Goal: Task Accomplishment & Management: Manage account settings

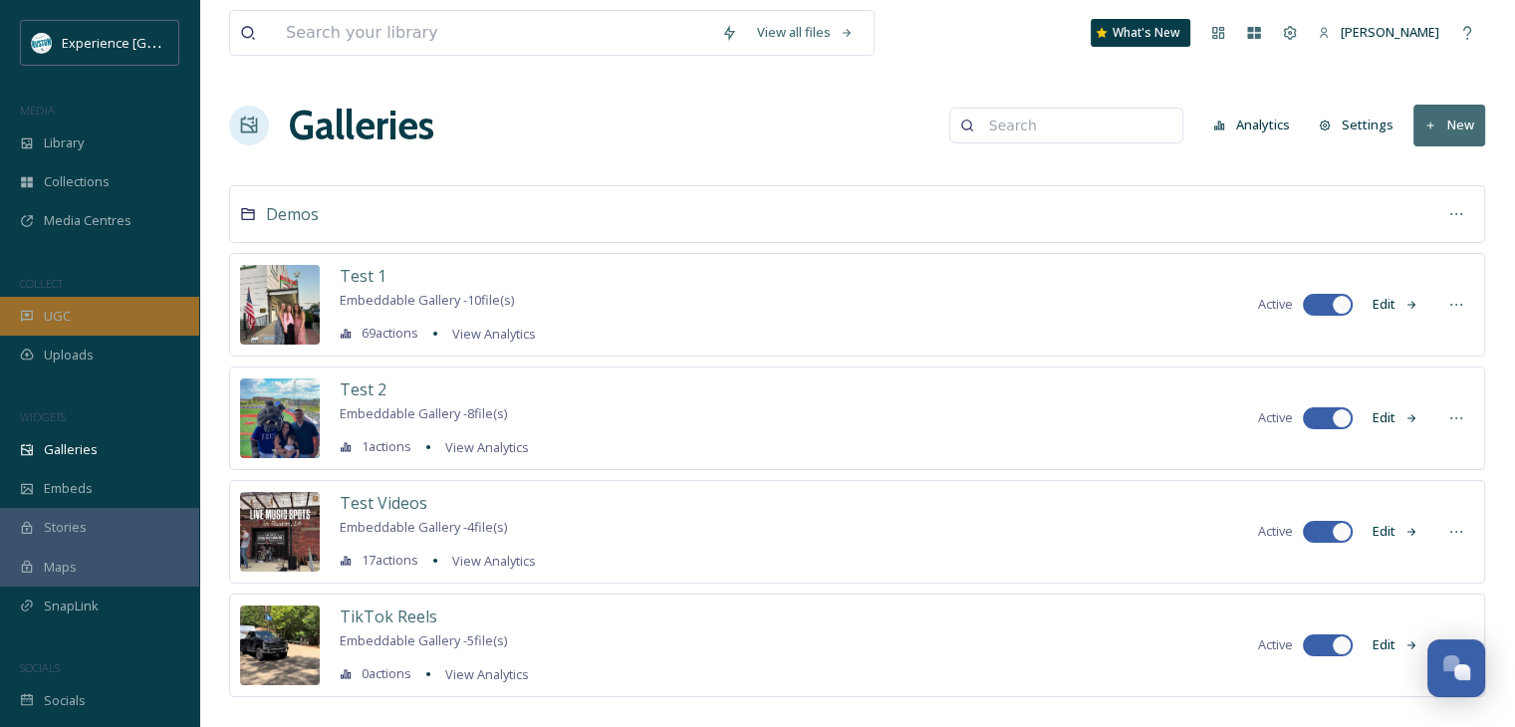
click at [103, 306] on div "UGC" at bounding box center [99, 316] width 199 height 39
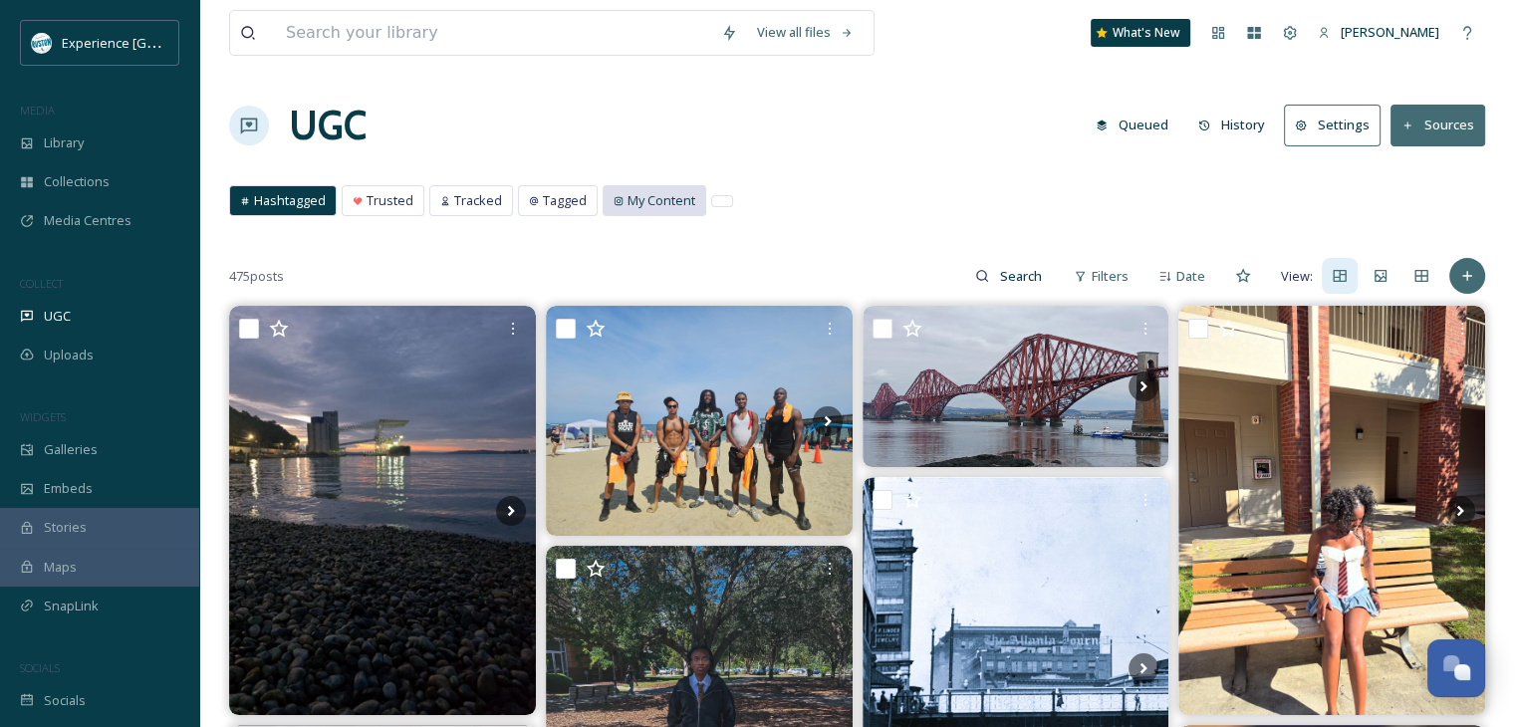
click at [643, 200] on span "My Content" at bounding box center [661, 200] width 68 height 19
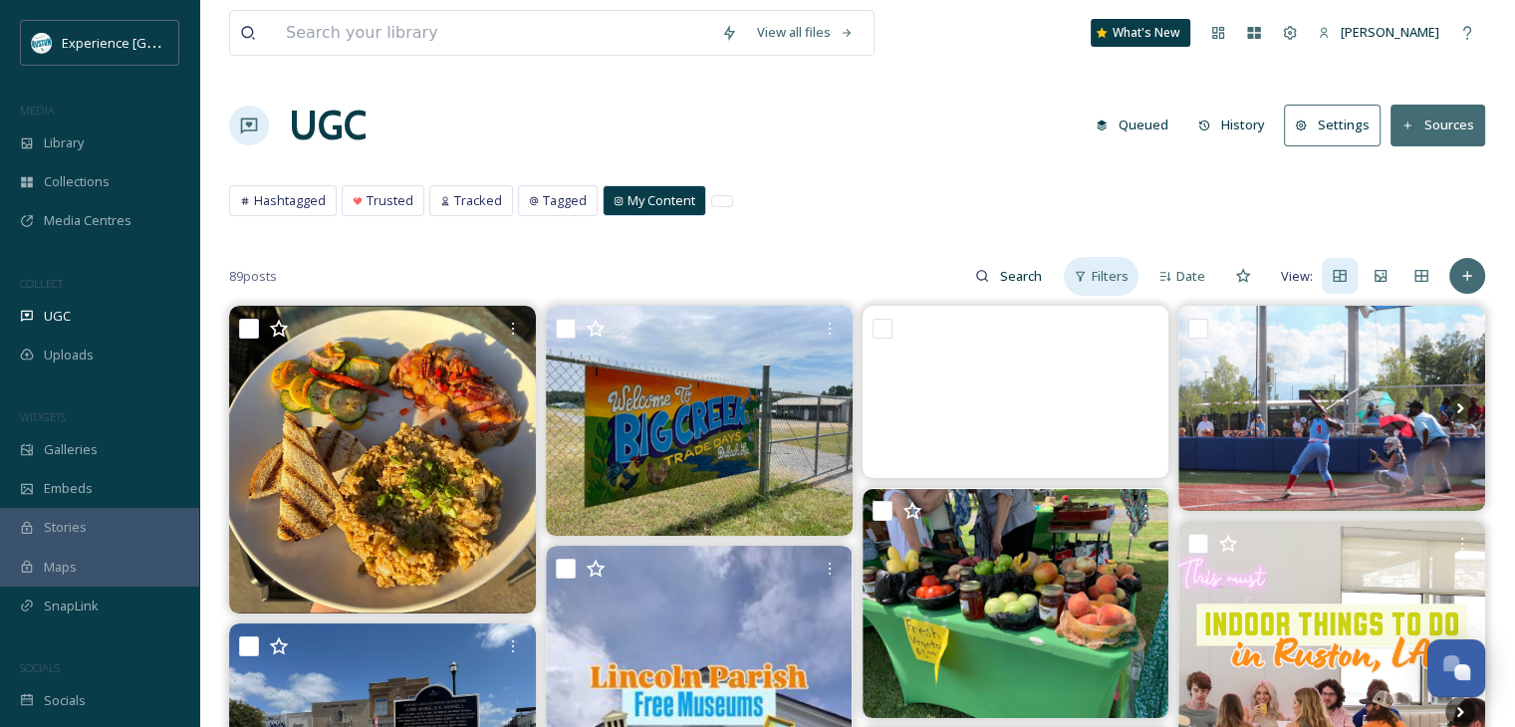
click at [1090, 276] on div "Filters" at bounding box center [1101, 276] width 75 height 39
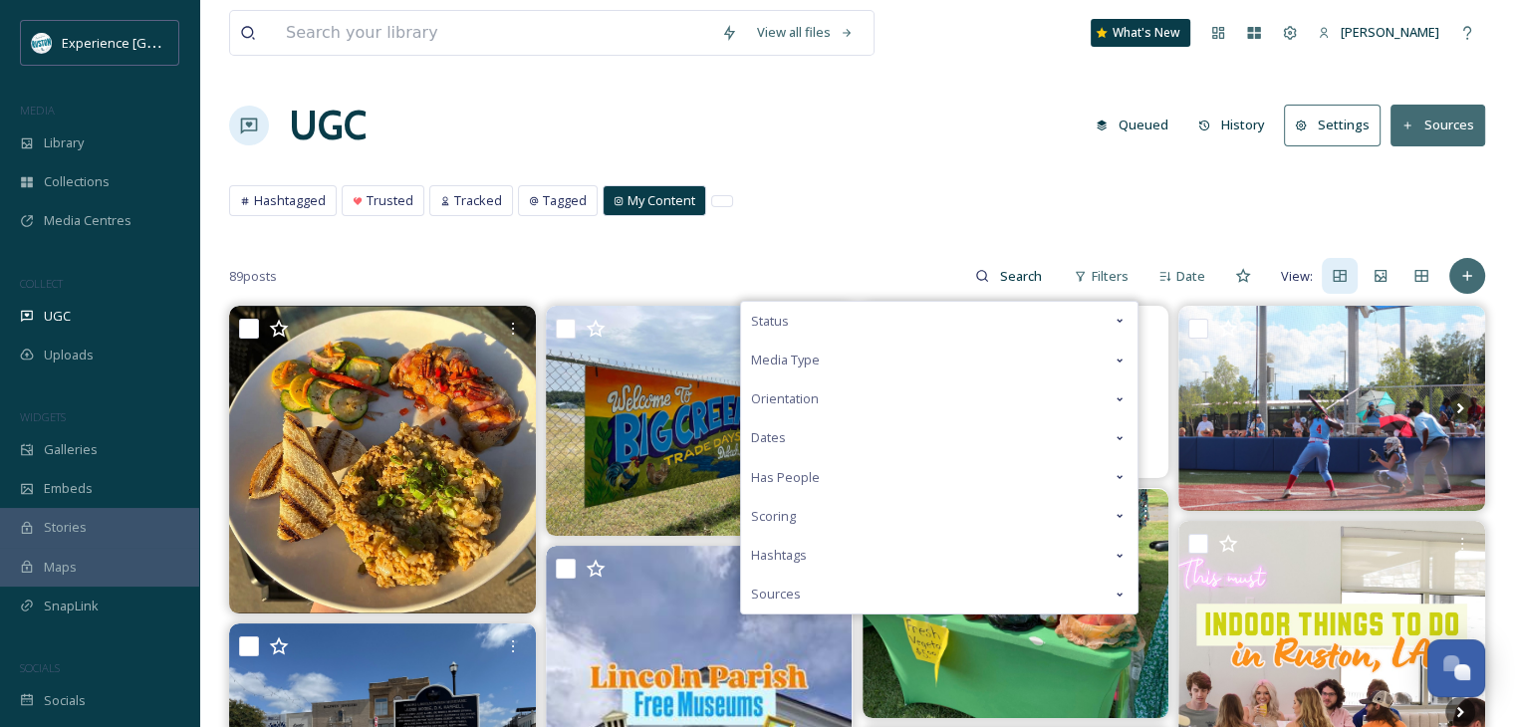
click at [914, 358] on div "Media Type" at bounding box center [939, 360] width 396 height 39
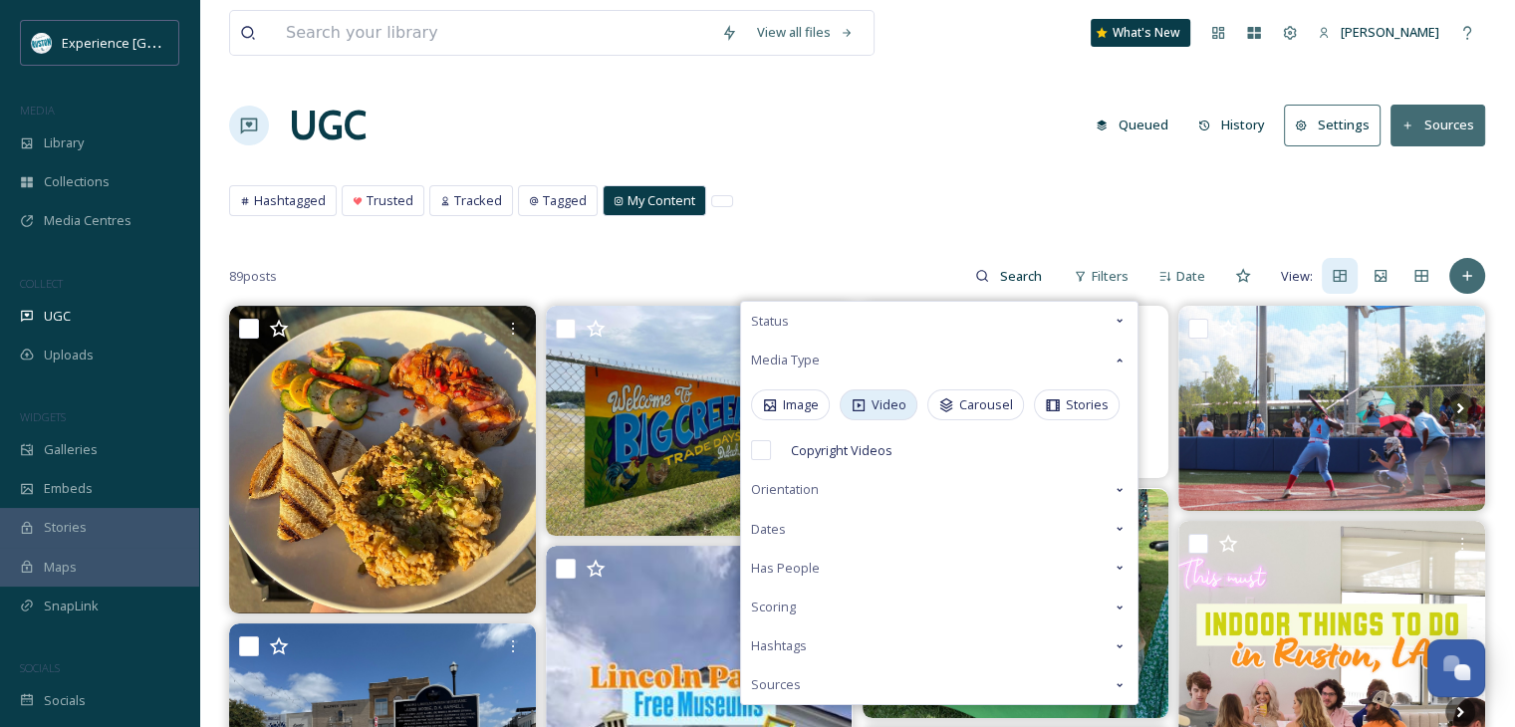
click at [889, 399] on span "Video" at bounding box center [888, 404] width 35 height 19
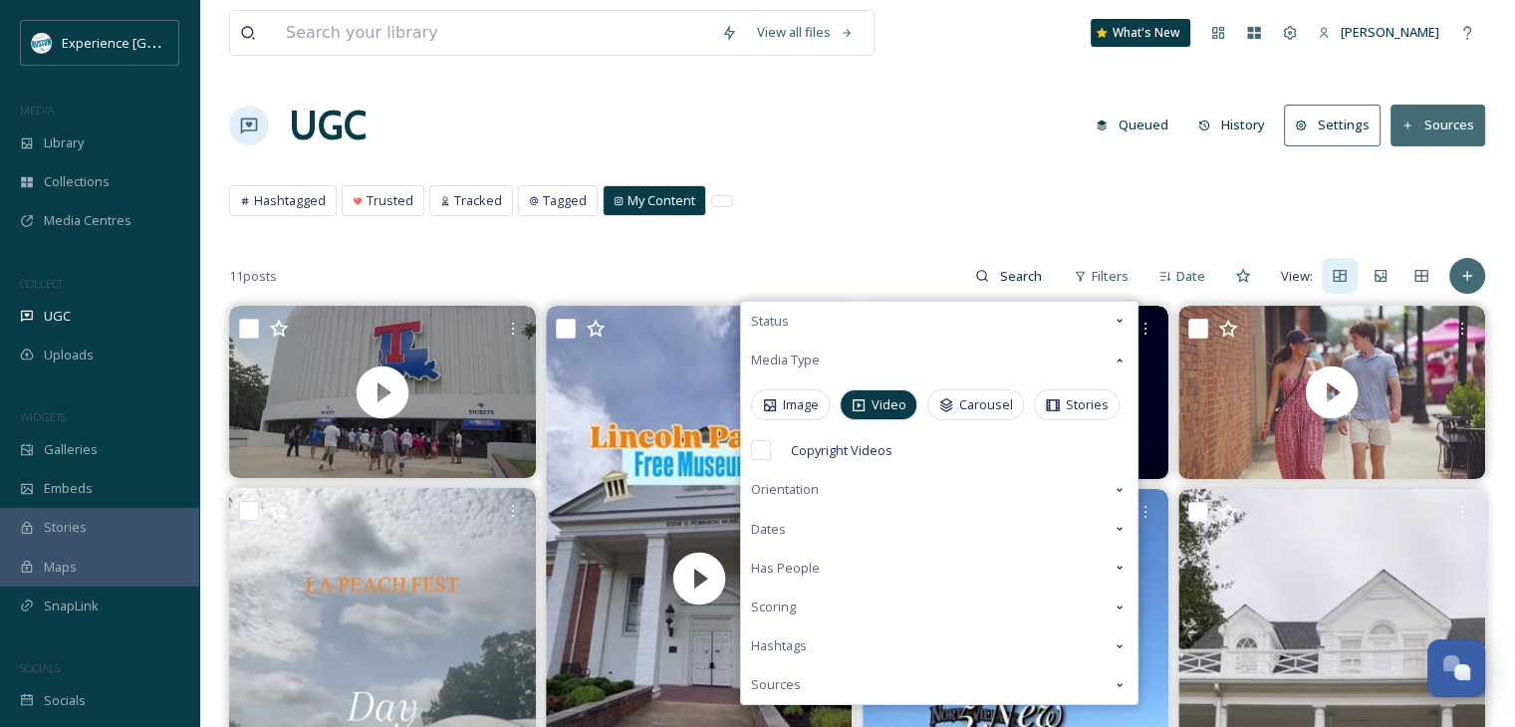
click at [1036, 215] on div "Hashtagged Trusted Tracked Tagged My Content Hashtagged Trusted Tracked Tagged …" at bounding box center [857, 205] width 1256 height 41
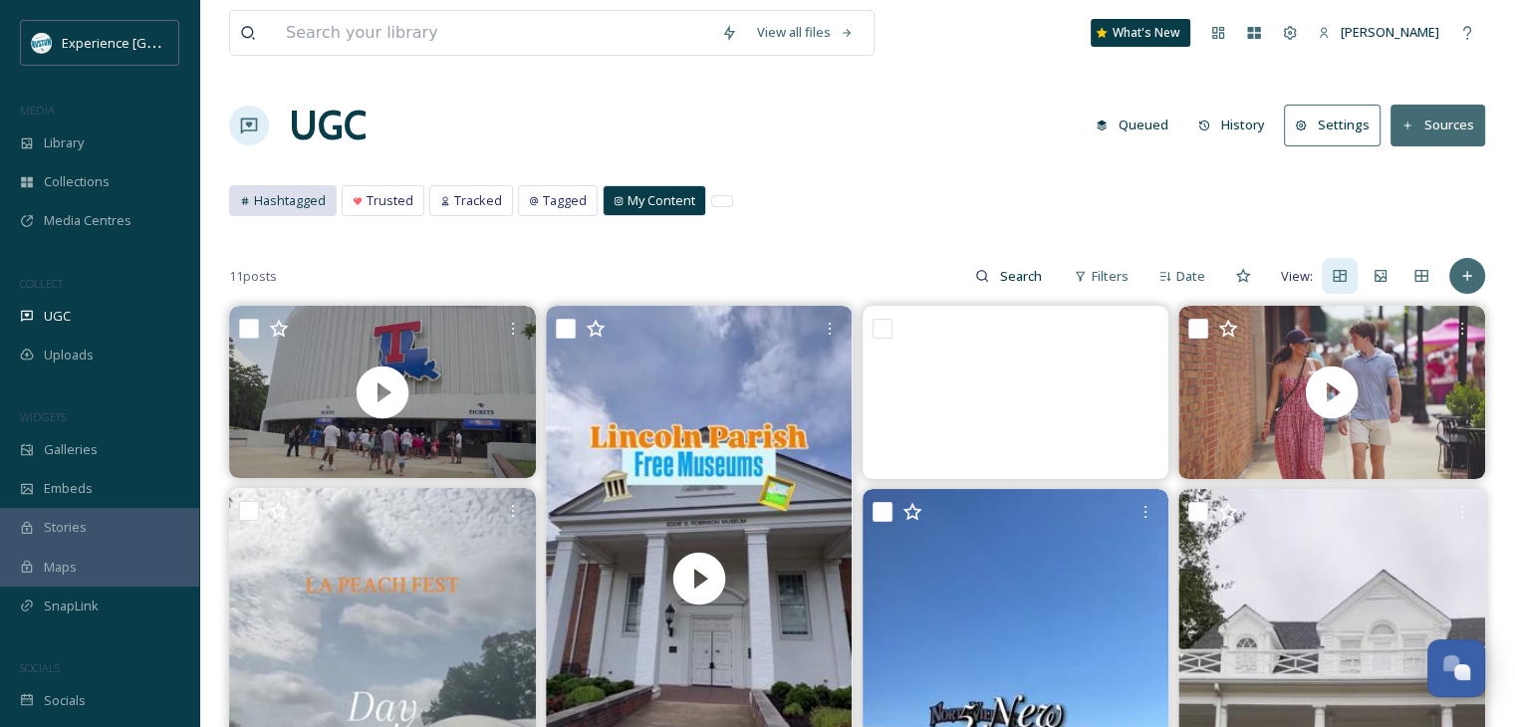
click at [316, 194] on span "Hashtagged" at bounding box center [290, 200] width 72 height 19
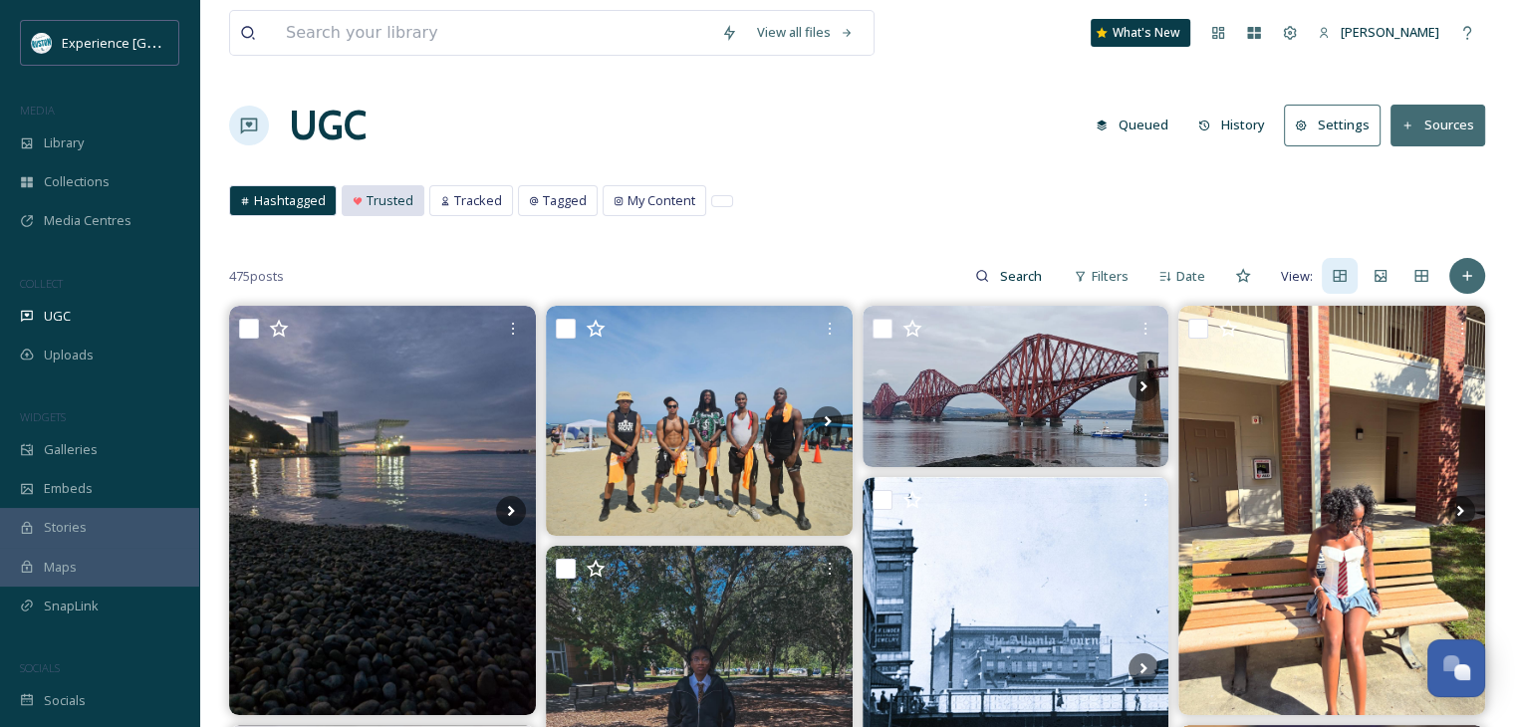
click at [368, 201] on span "Trusted" at bounding box center [390, 200] width 47 height 19
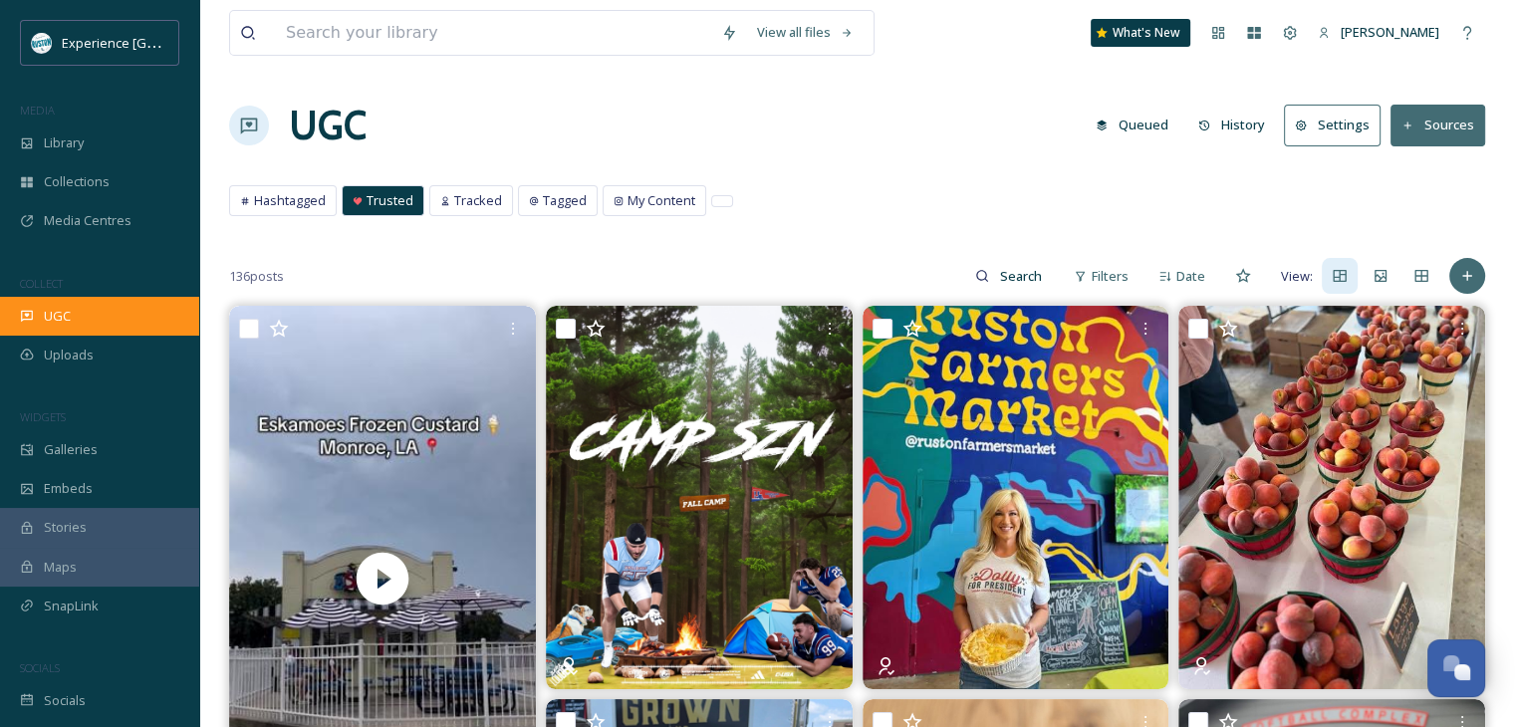
click at [139, 303] on div "UGC" at bounding box center [99, 316] width 199 height 39
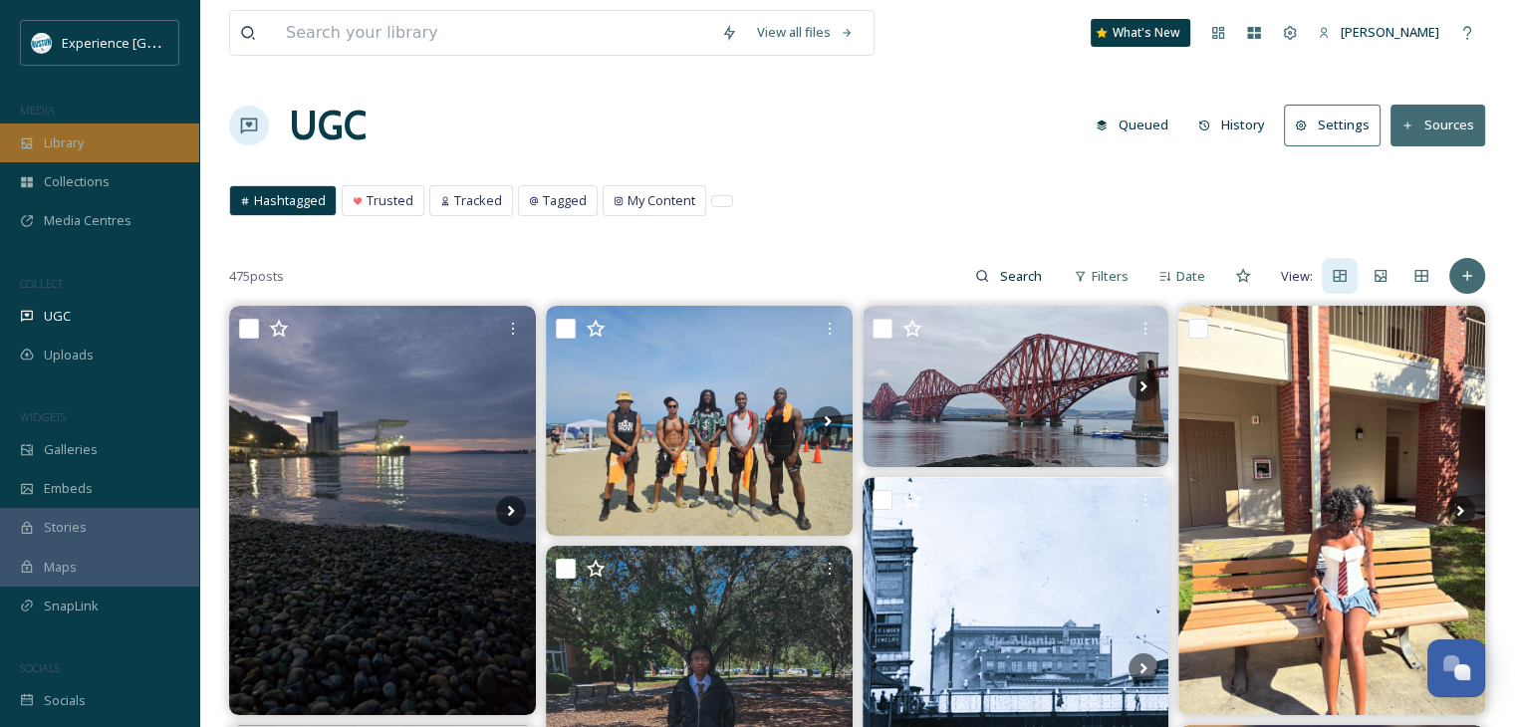
click at [72, 147] on span "Library" at bounding box center [64, 142] width 40 height 19
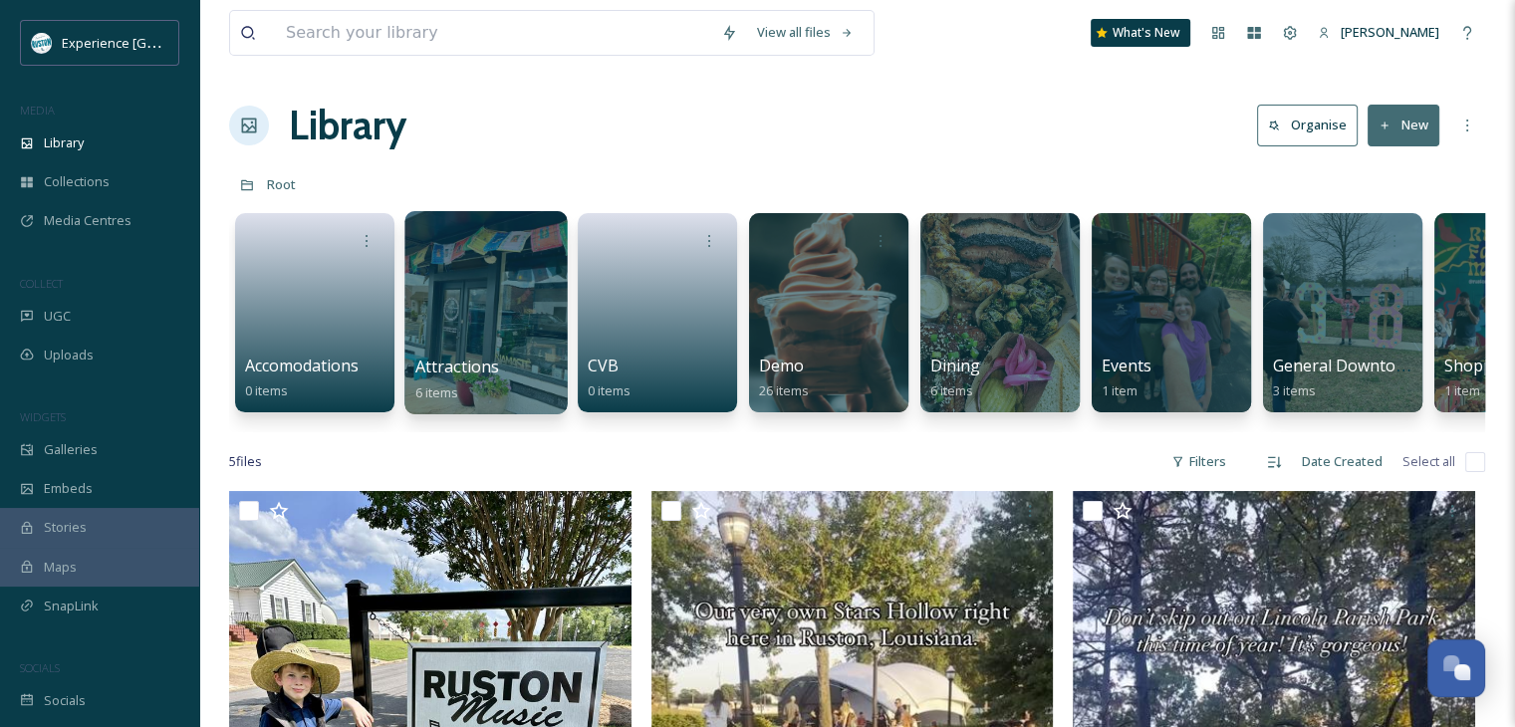
click at [521, 326] on div at bounding box center [485, 312] width 162 height 203
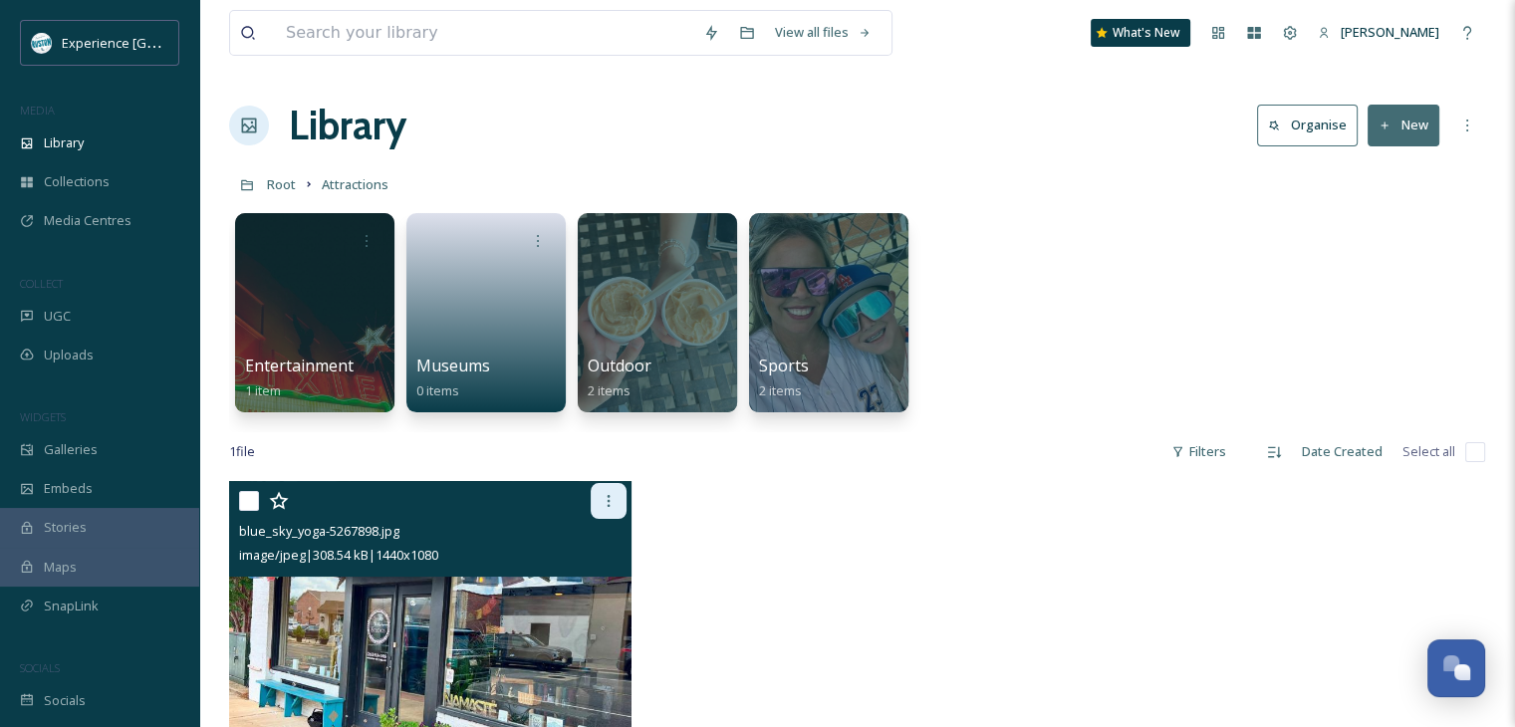
click at [617, 494] on div at bounding box center [609, 501] width 36 height 36
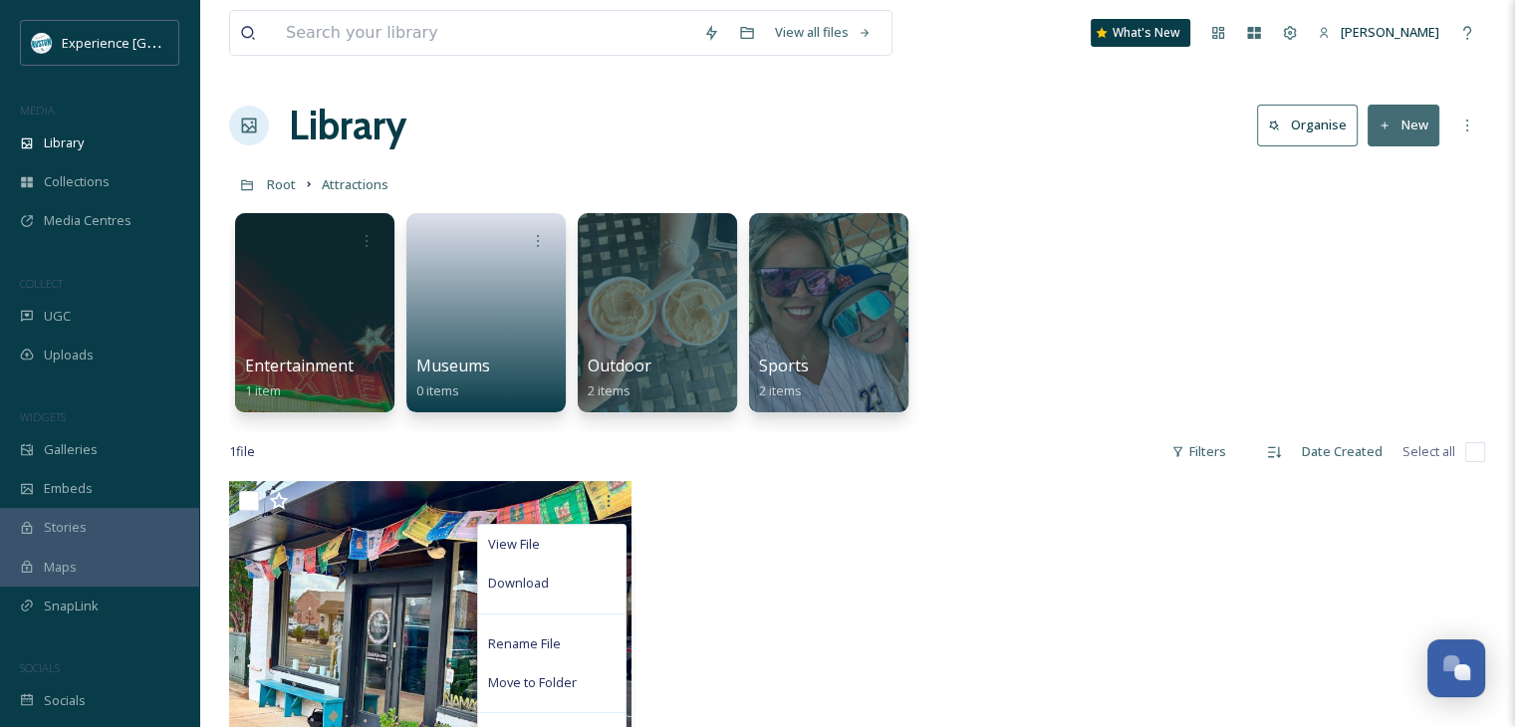
click at [705, 517] on div at bounding box center [857, 637] width 412 height 312
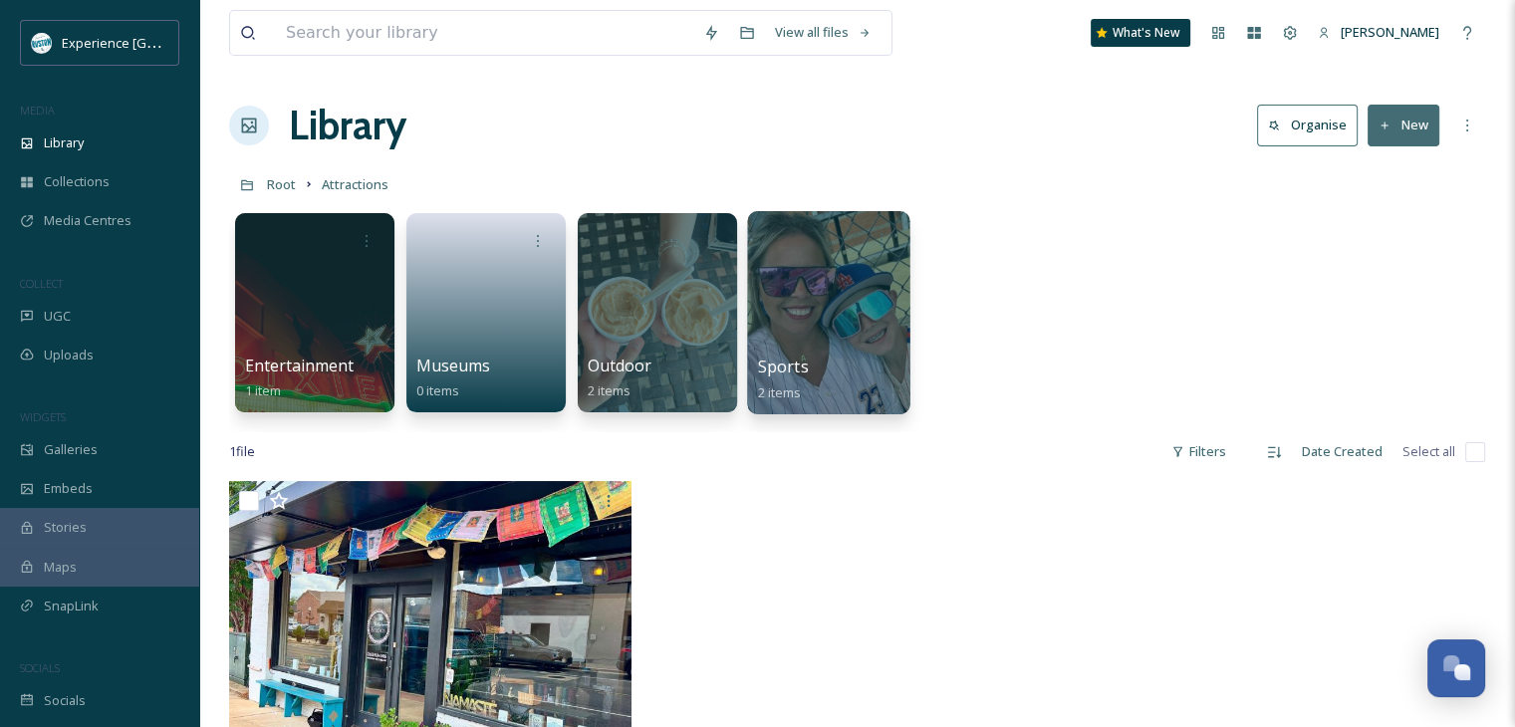
click at [837, 316] on div at bounding box center [828, 312] width 162 height 203
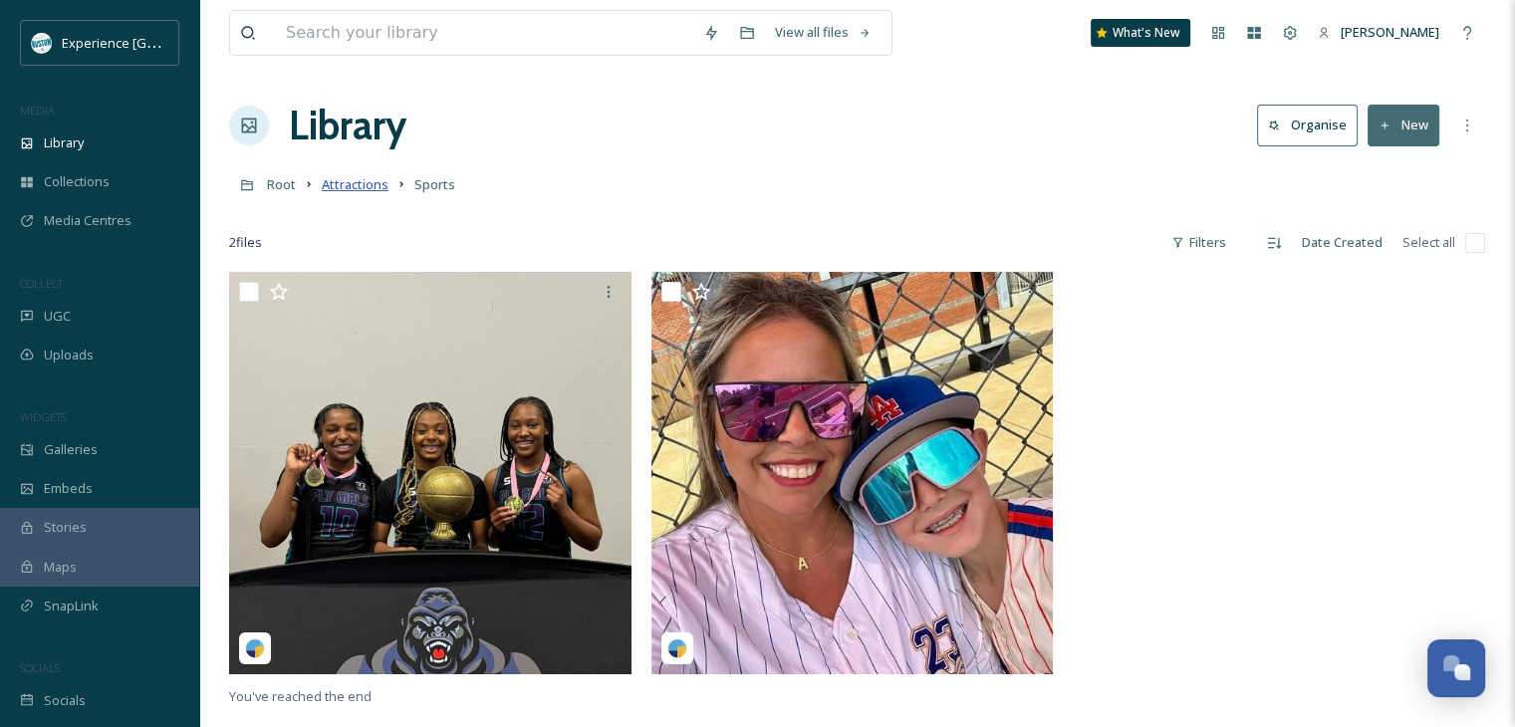
click at [363, 180] on span "Attractions" at bounding box center [355, 184] width 67 height 18
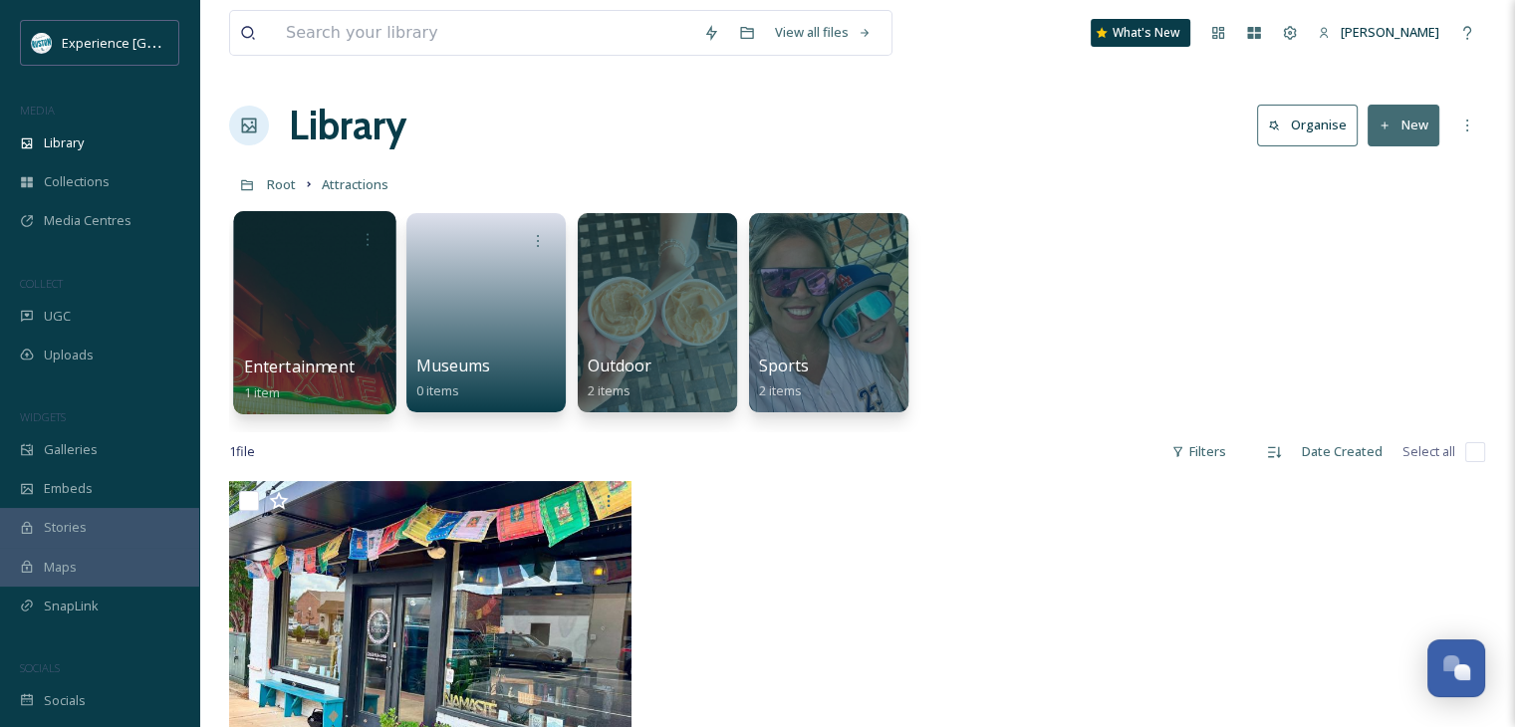
click at [377, 313] on div at bounding box center [314, 312] width 162 height 203
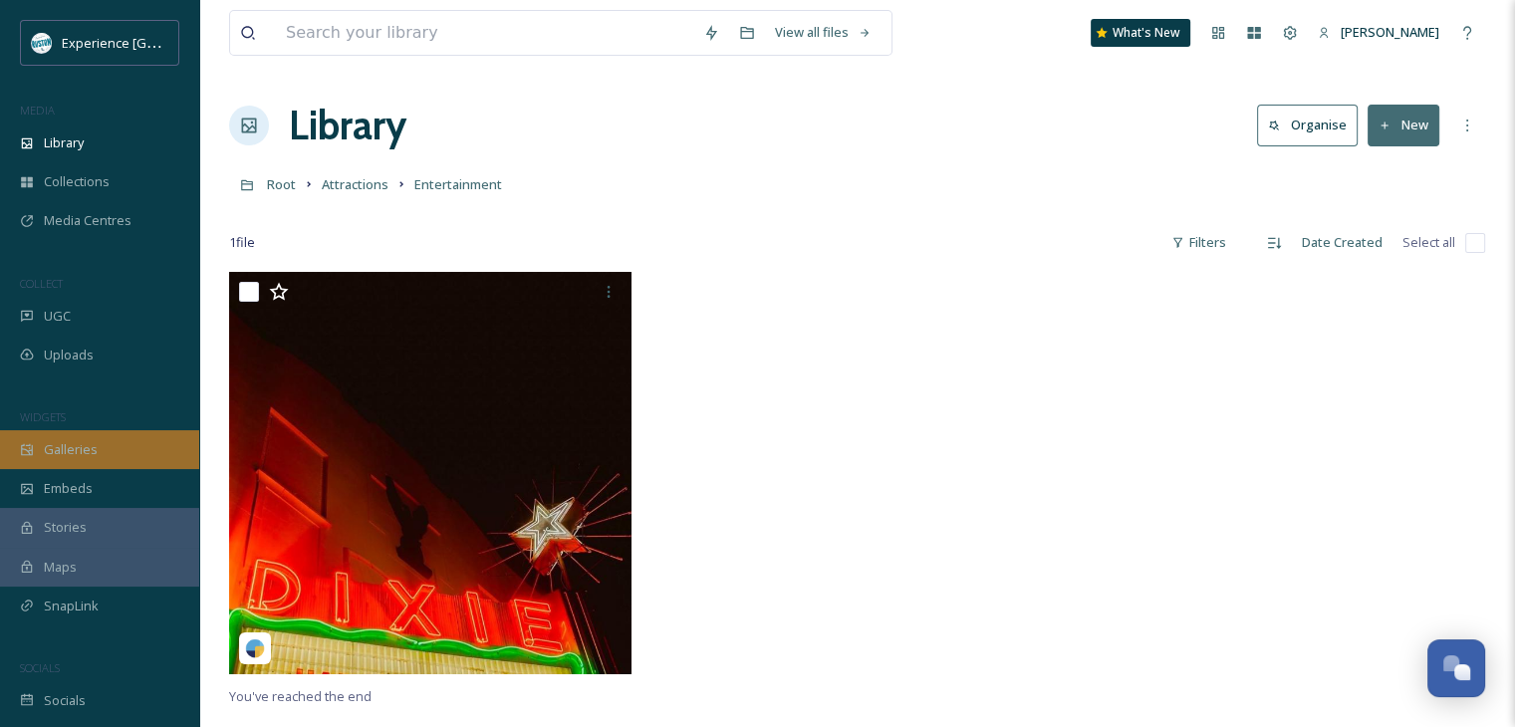
click at [99, 446] on div "Galleries" at bounding box center [99, 449] width 199 height 39
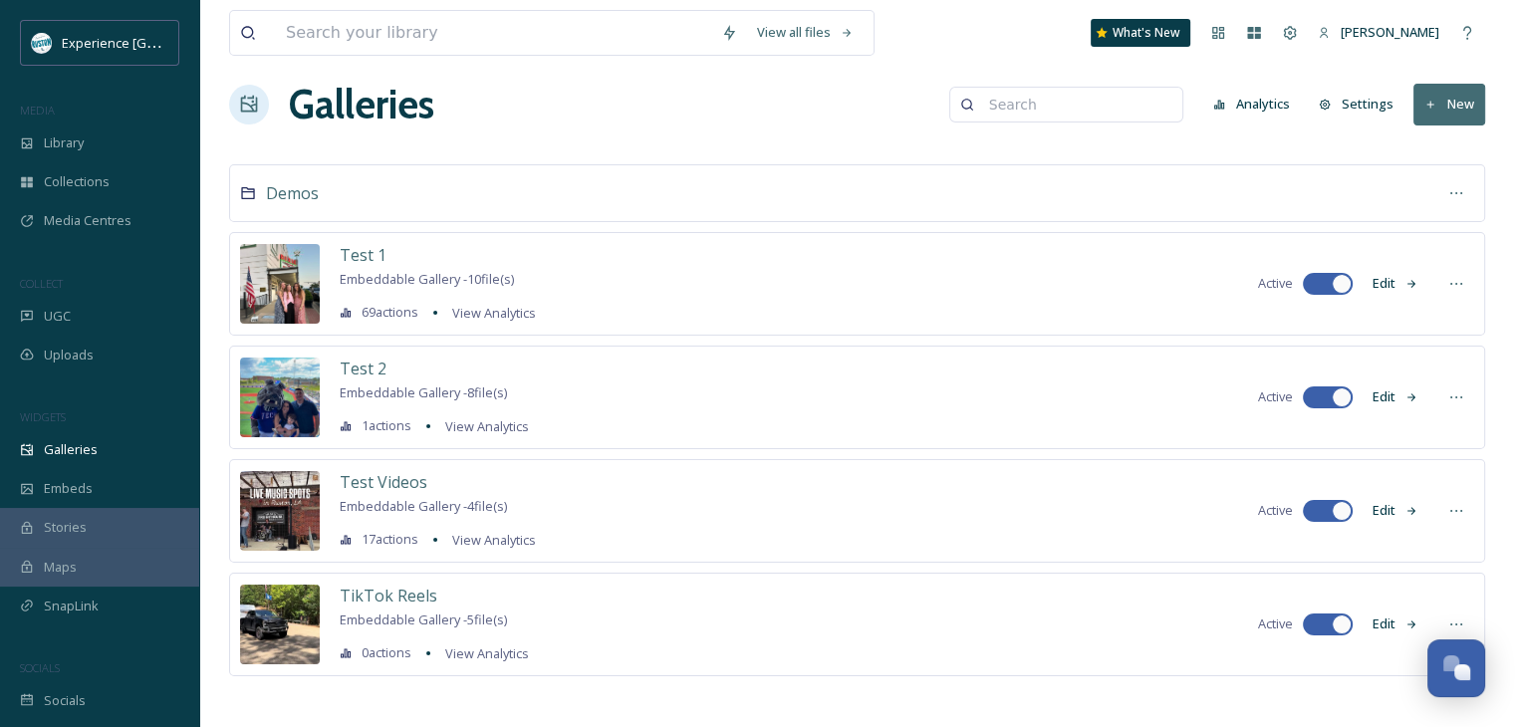
scroll to position [28, 0]
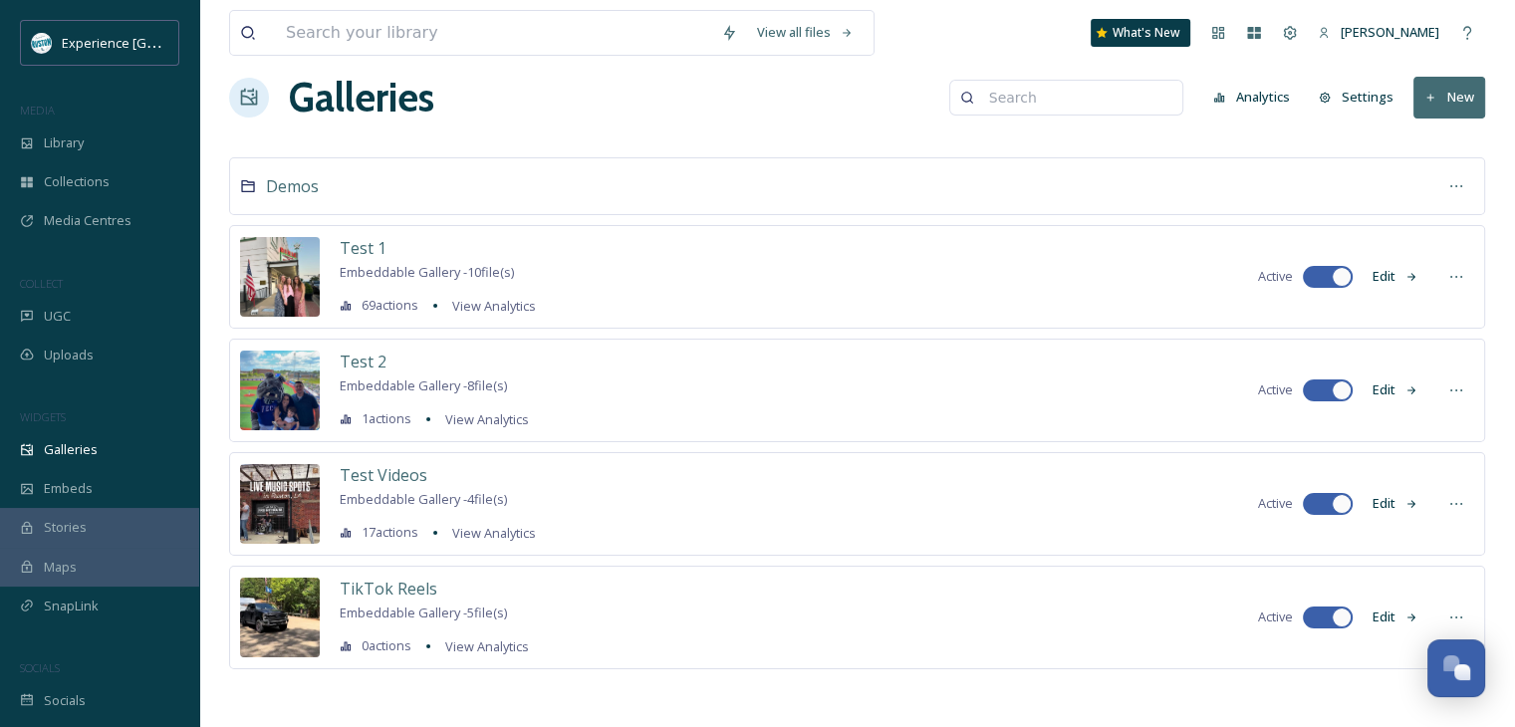
click at [1402, 279] on button "Edit" at bounding box center [1395, 276] width 66 height 39
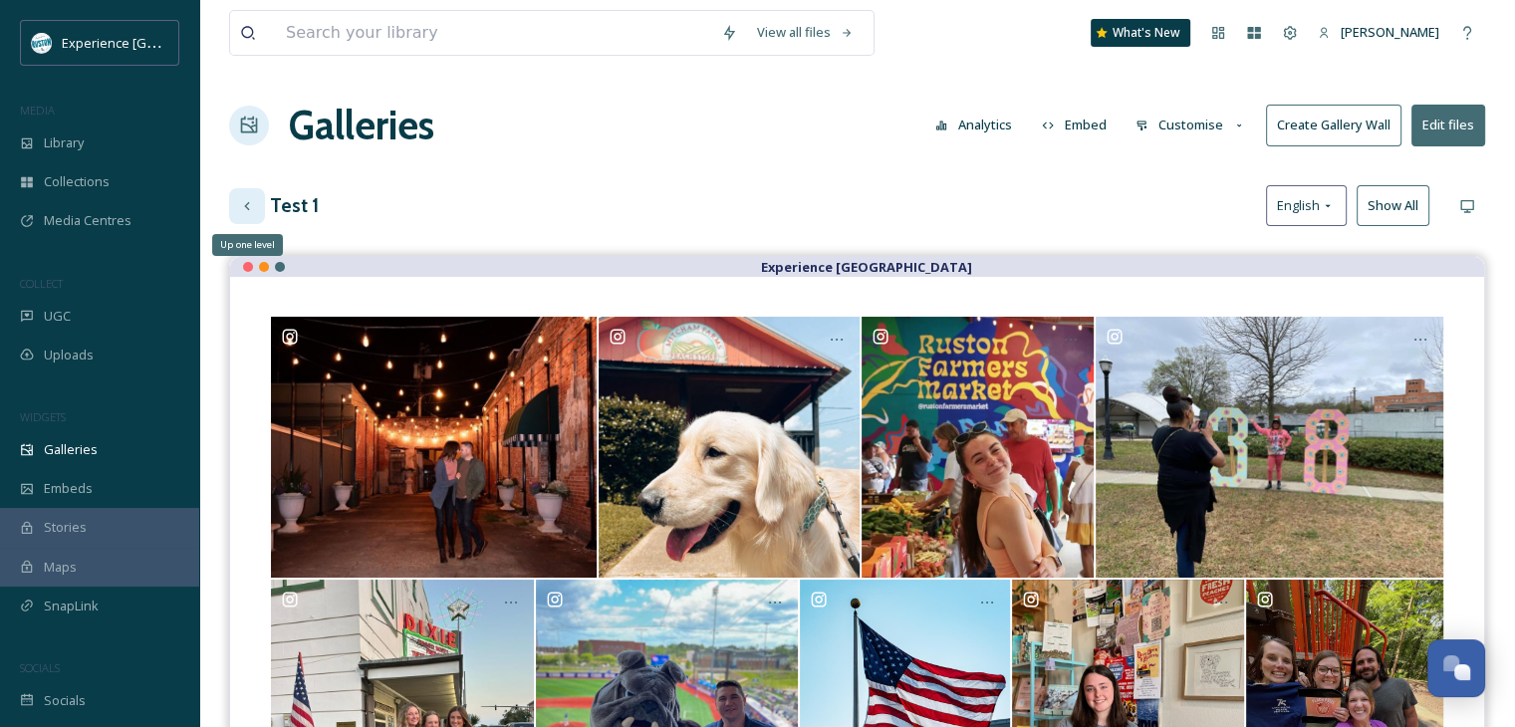
click at [243, 200] on icon at bounding box center [247, 206] width 16 height 16
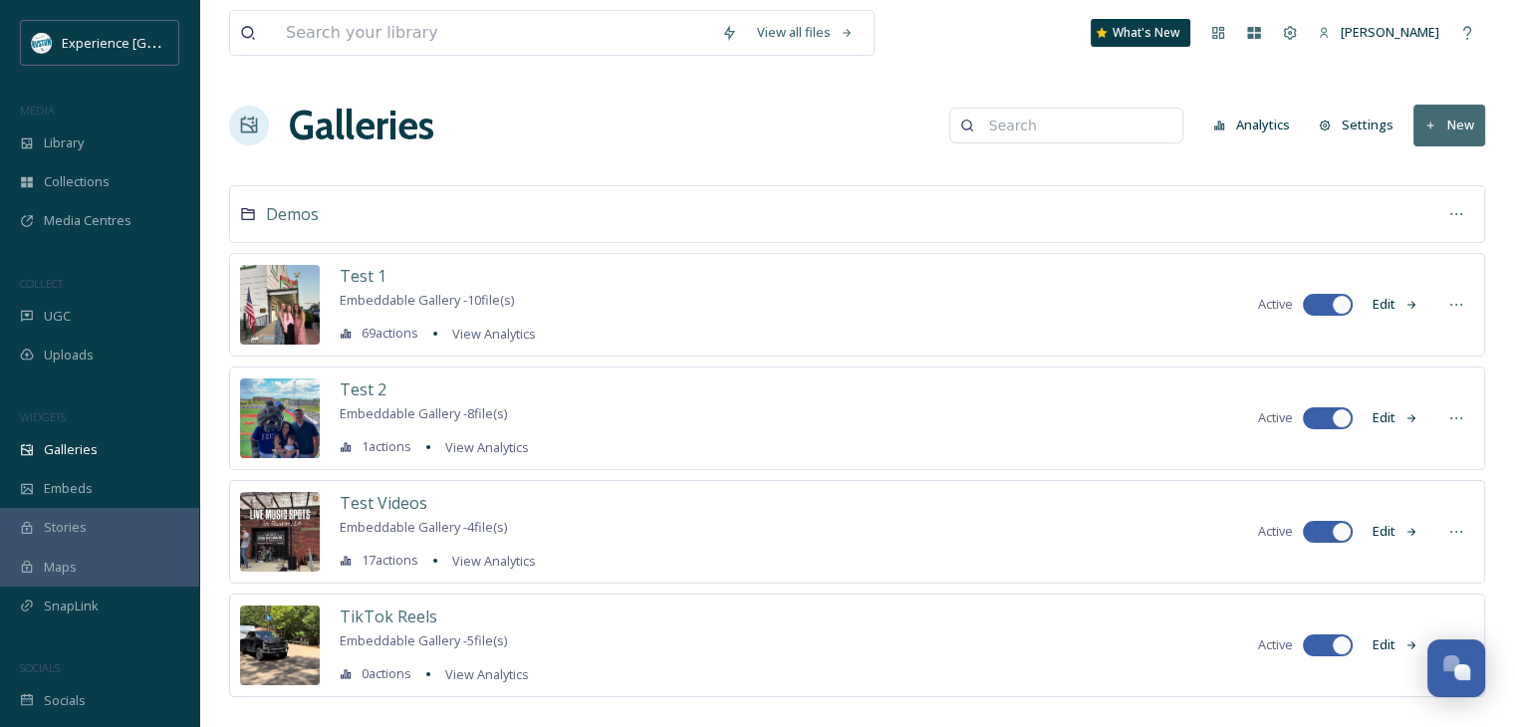
click at [1402, 423] on button "Edit" at bounding box center [1395, 417] width 66 height 39
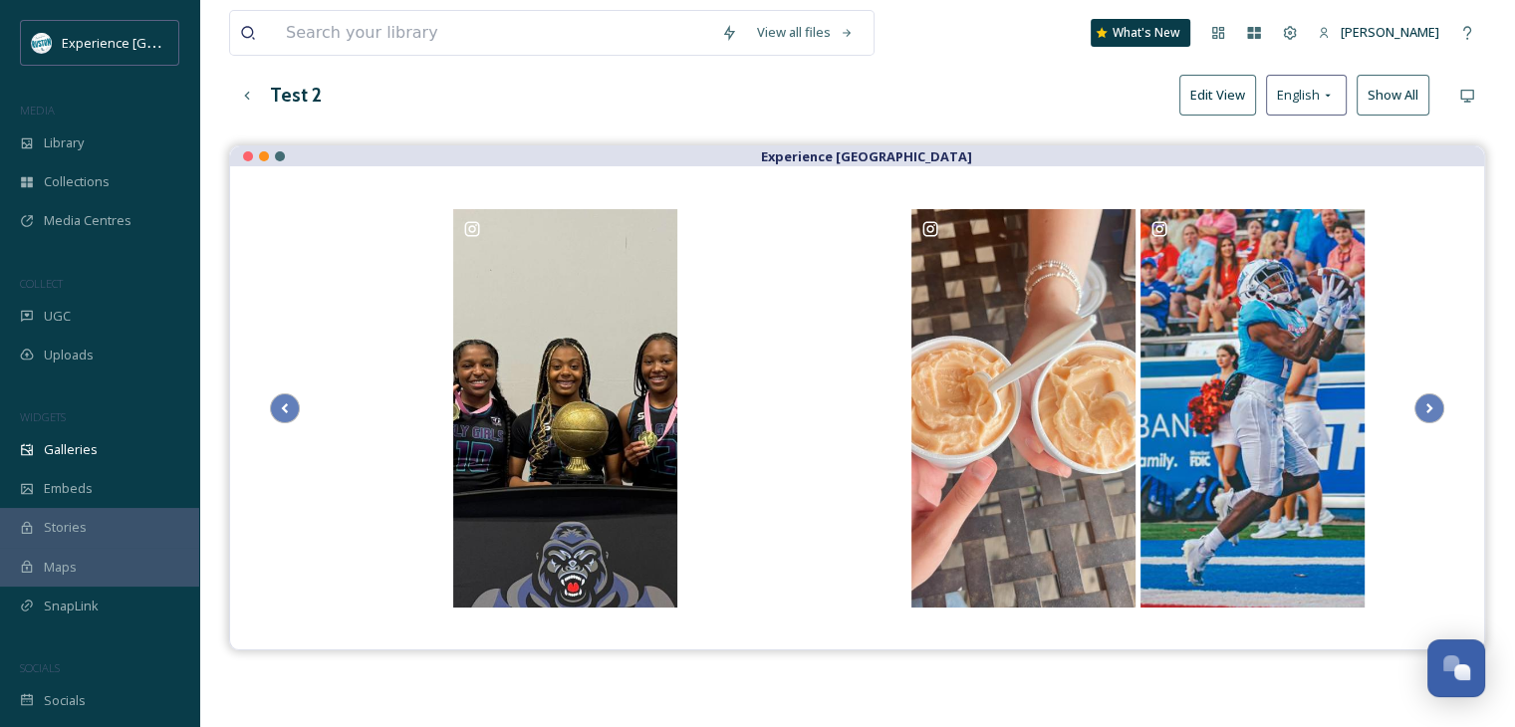
scroll to position [100, 0]
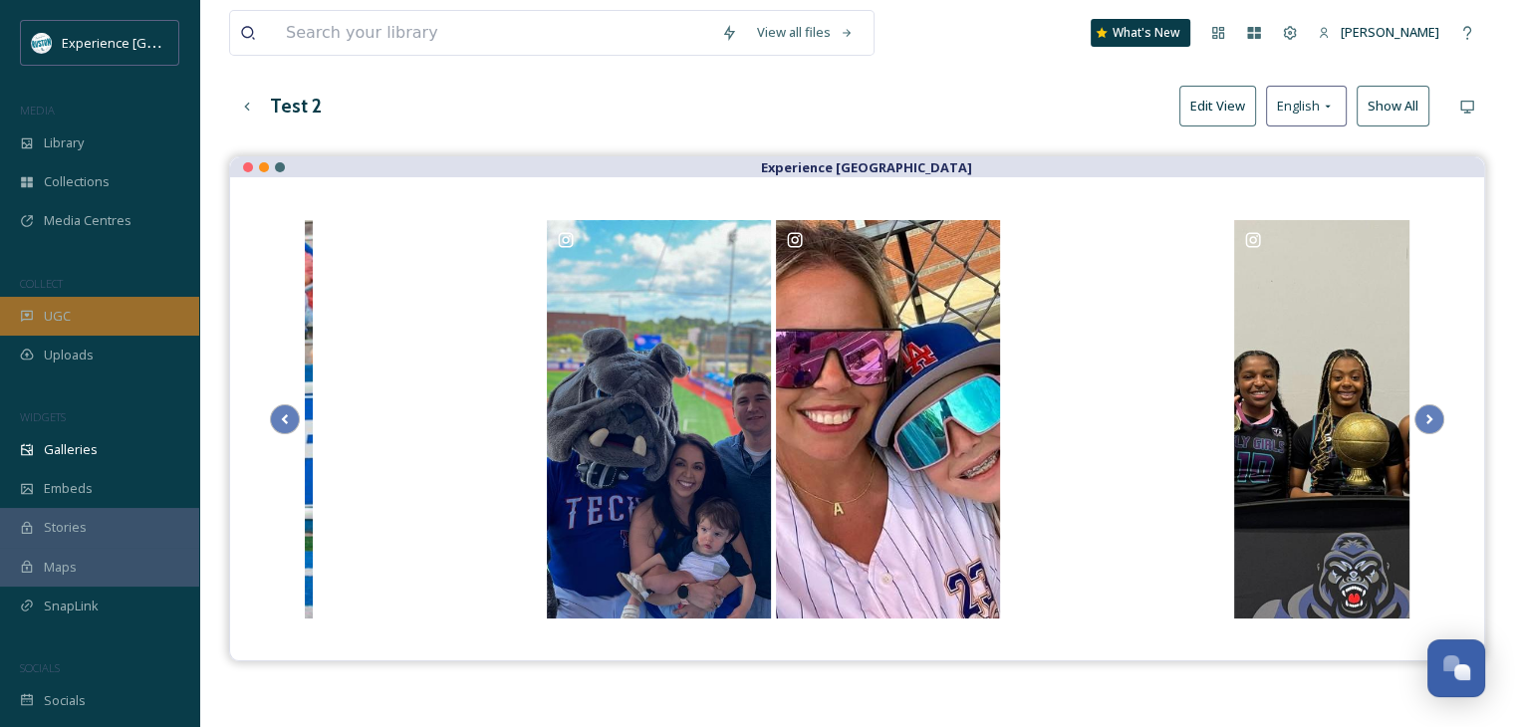
click at [111, 312] on div "UGC" at bounding box center [99, 316] width 199 height 39
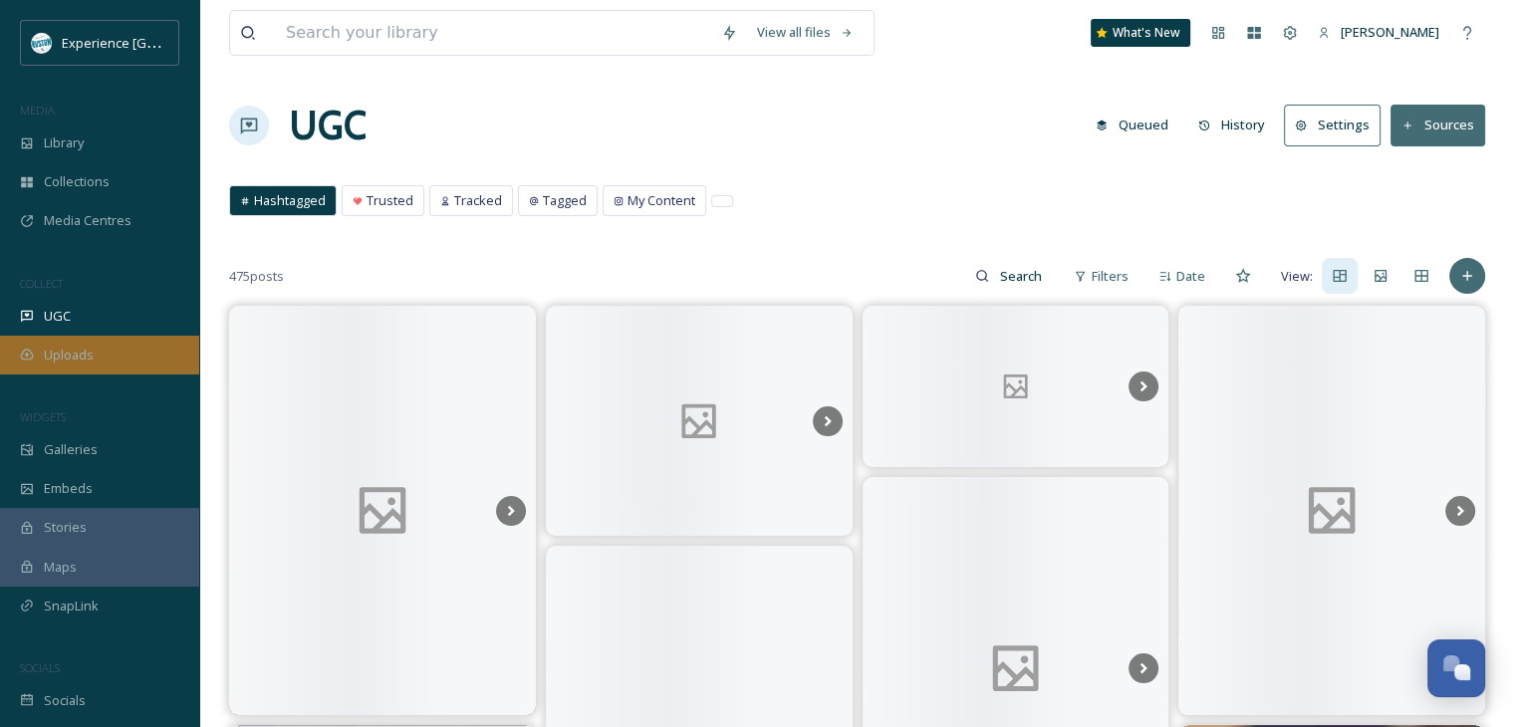
click at [64, 348] on span "Uploads" at bounding box center [69, 355] width 50 height 19
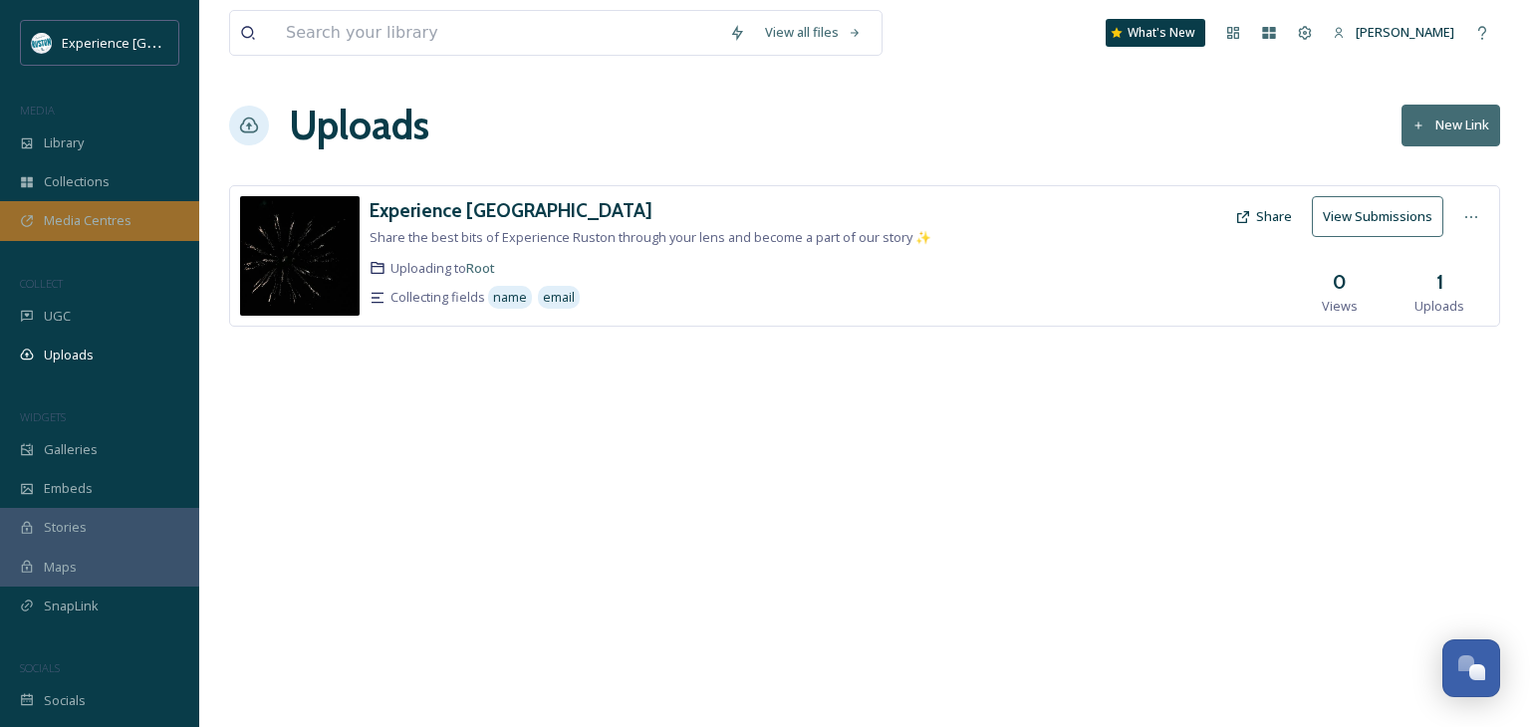
click at [106, 211] on span "Media Centres" at bounding box center [88, 220] width 88 height 19
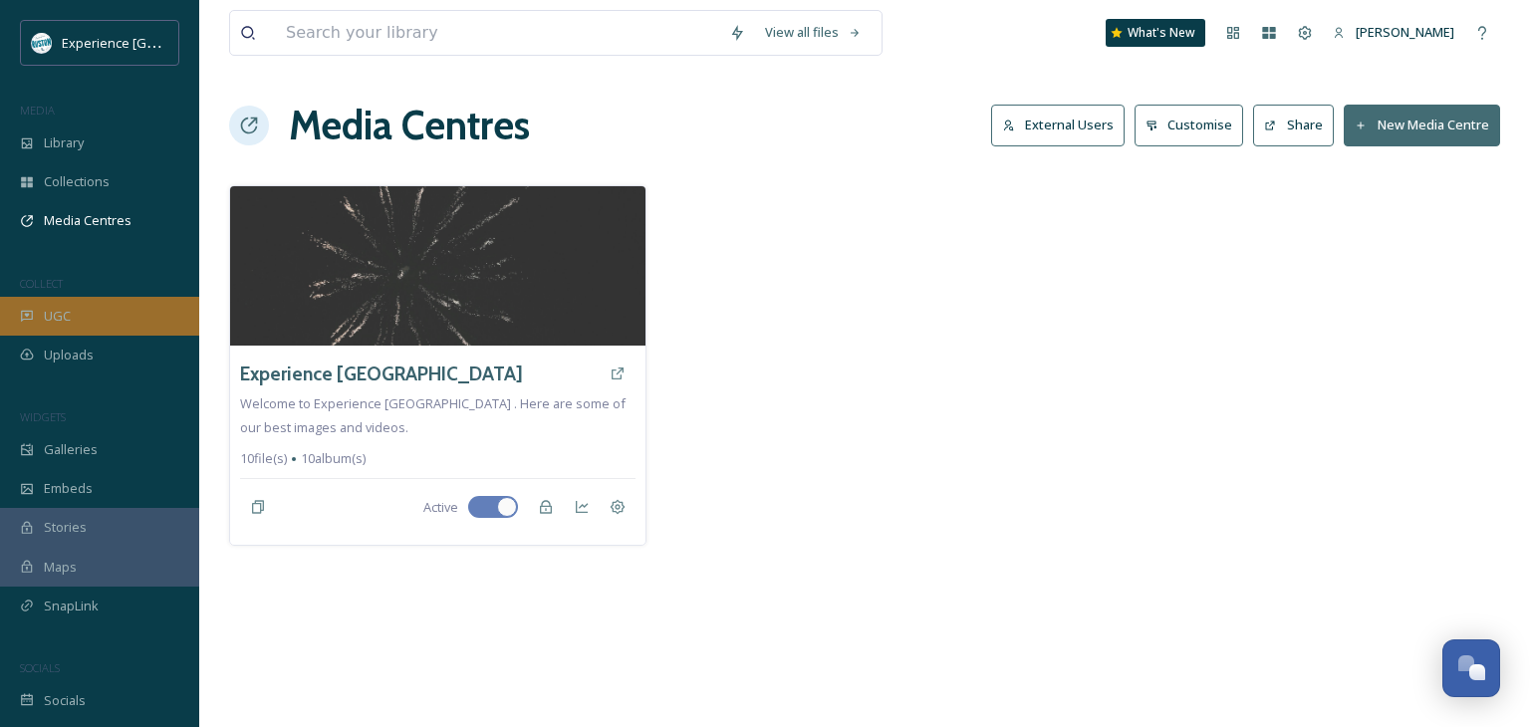
click at [93, 319] on div "UGC" at bounding box center [99, 316] width 199 height 39
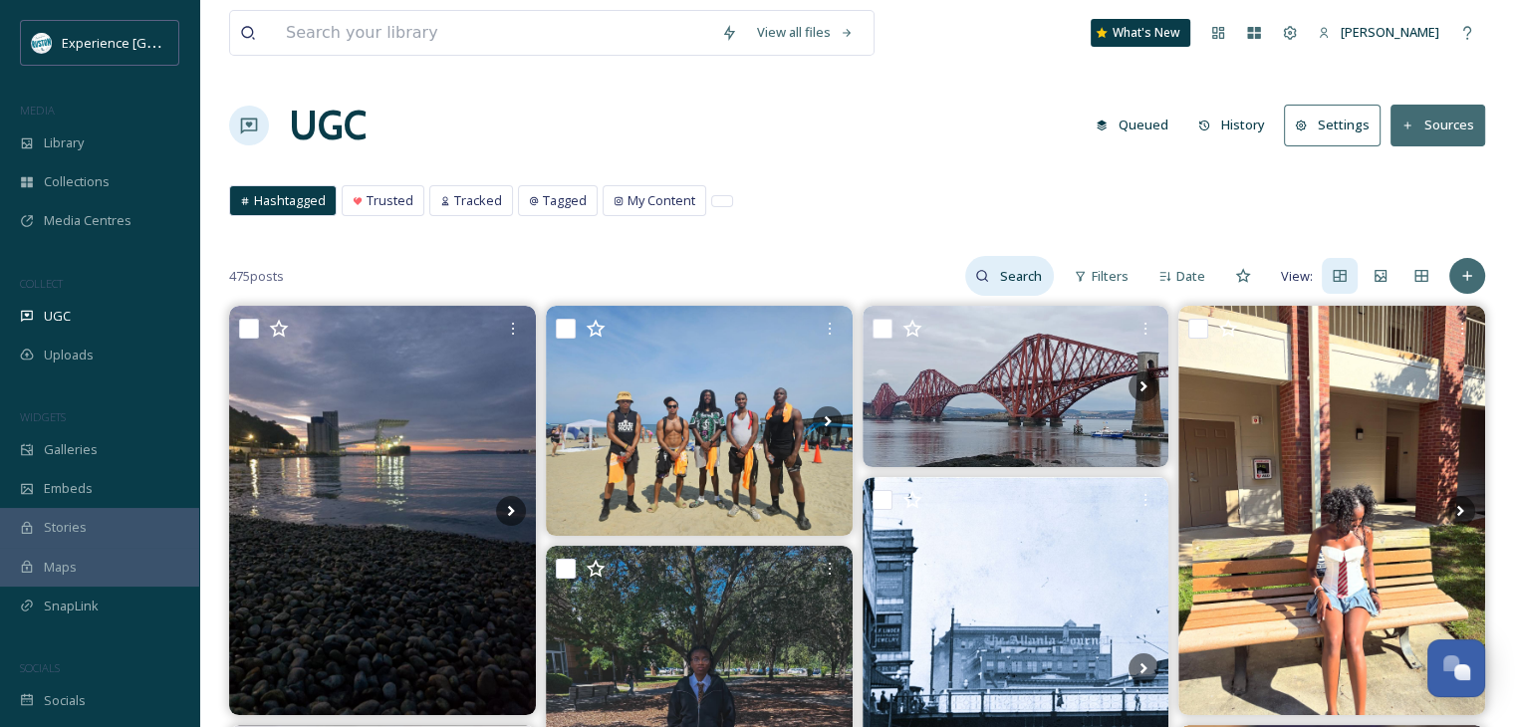
click at [1015, 277] on input at bounding box center [1021, 276] width 65 height 40
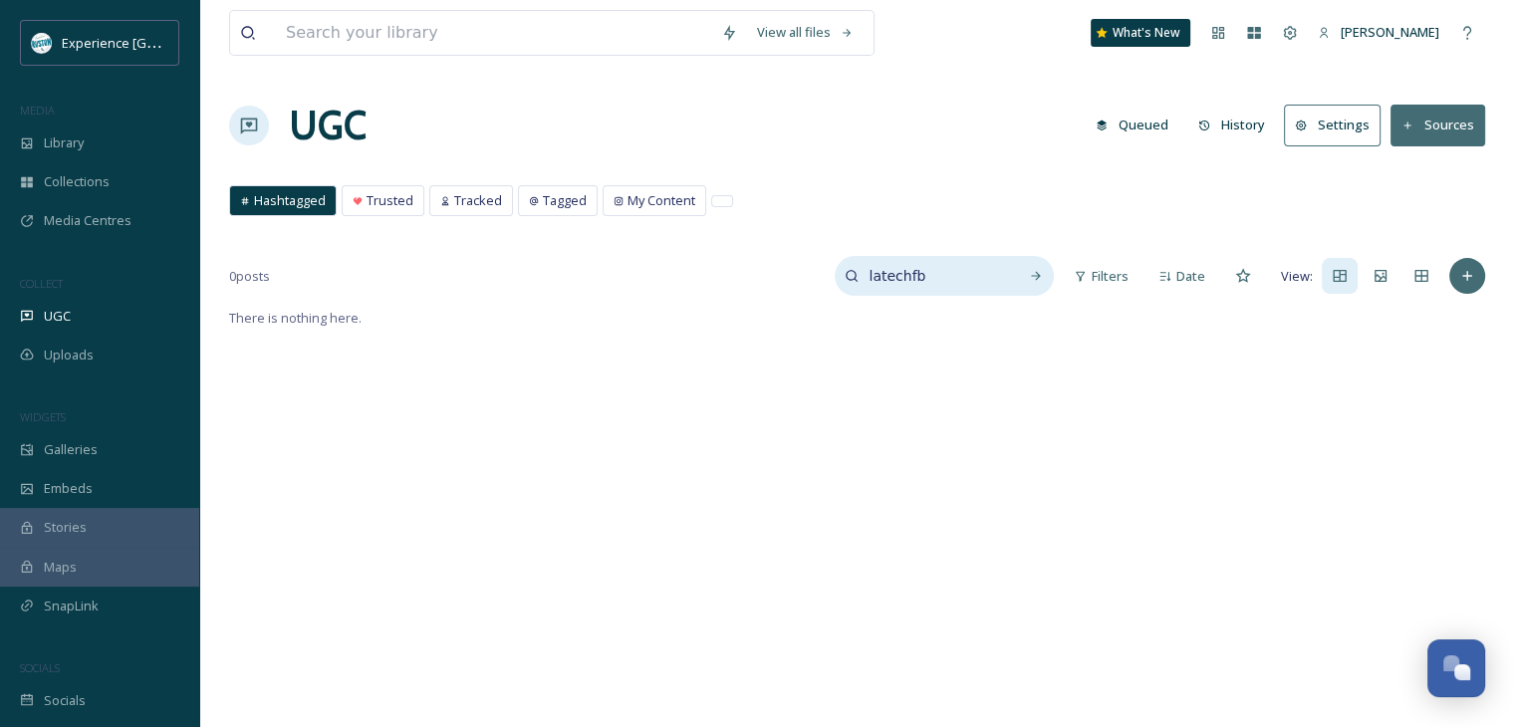
click at [985, 270] on input "latechfb" at bounding box center [932, 276] width 149 height 40
type input "football"
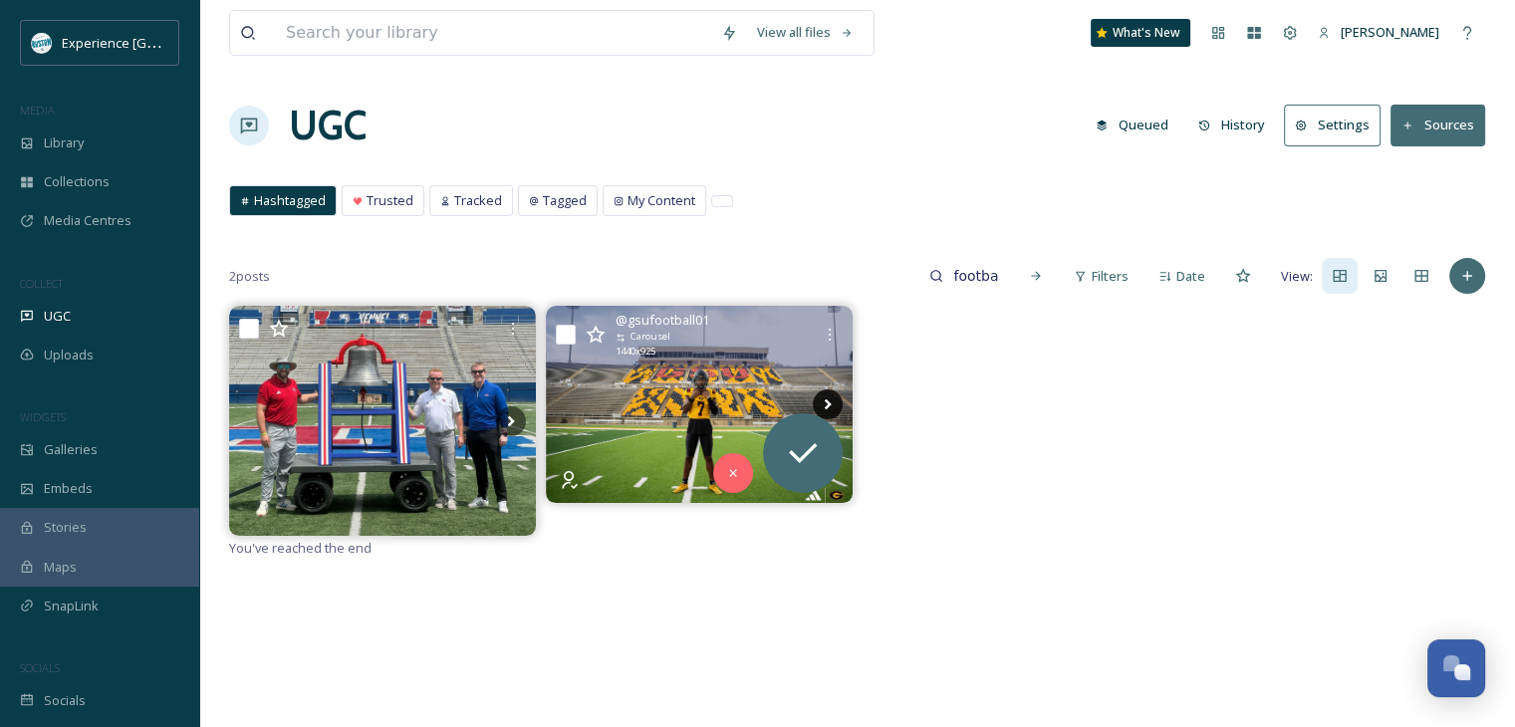
click at [826, 402] on icon at bounding box center [827, 404] width 7 height 11
click at [828, 407] on icon at bounding box center [828, 404] width 30 height 30
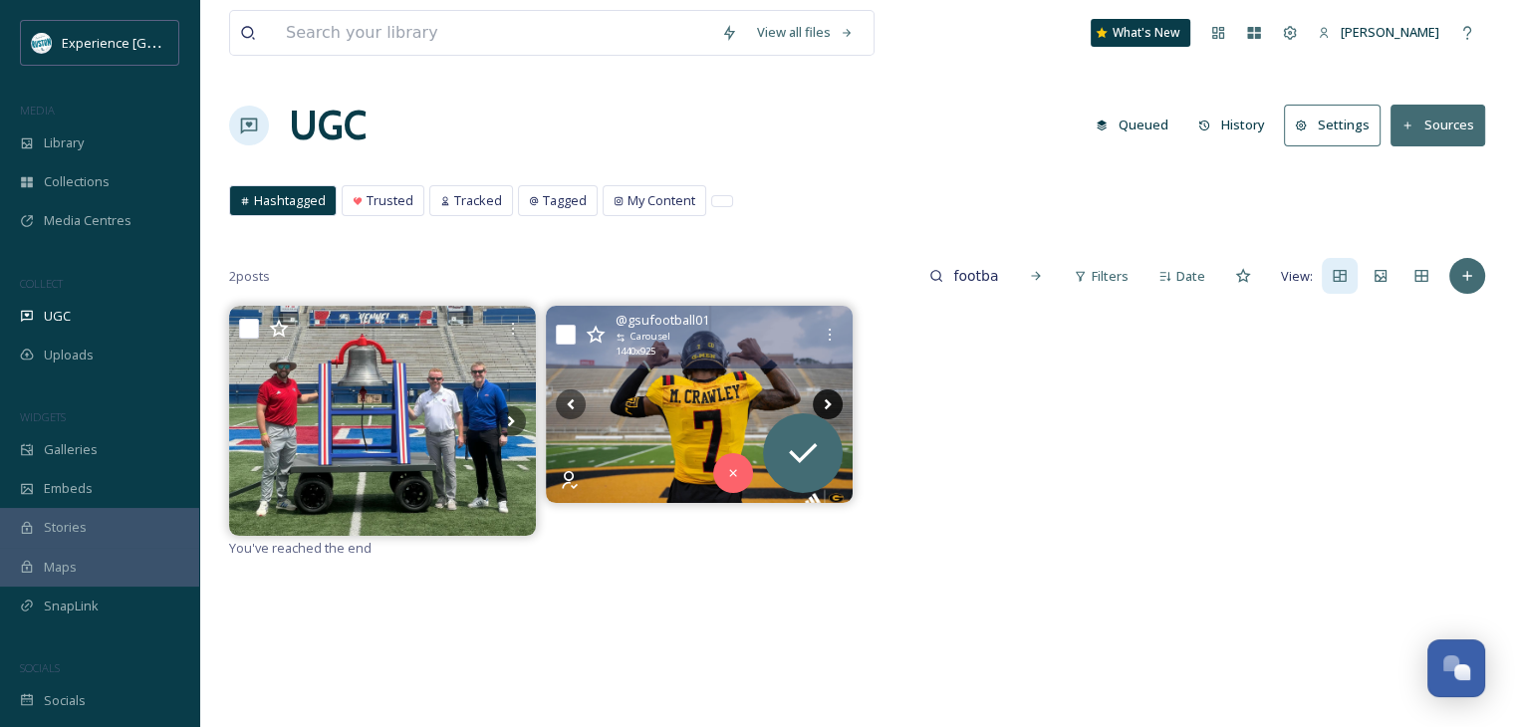
click at [828, 407] on icon at bounding box center [828, 404] width 30 height 30
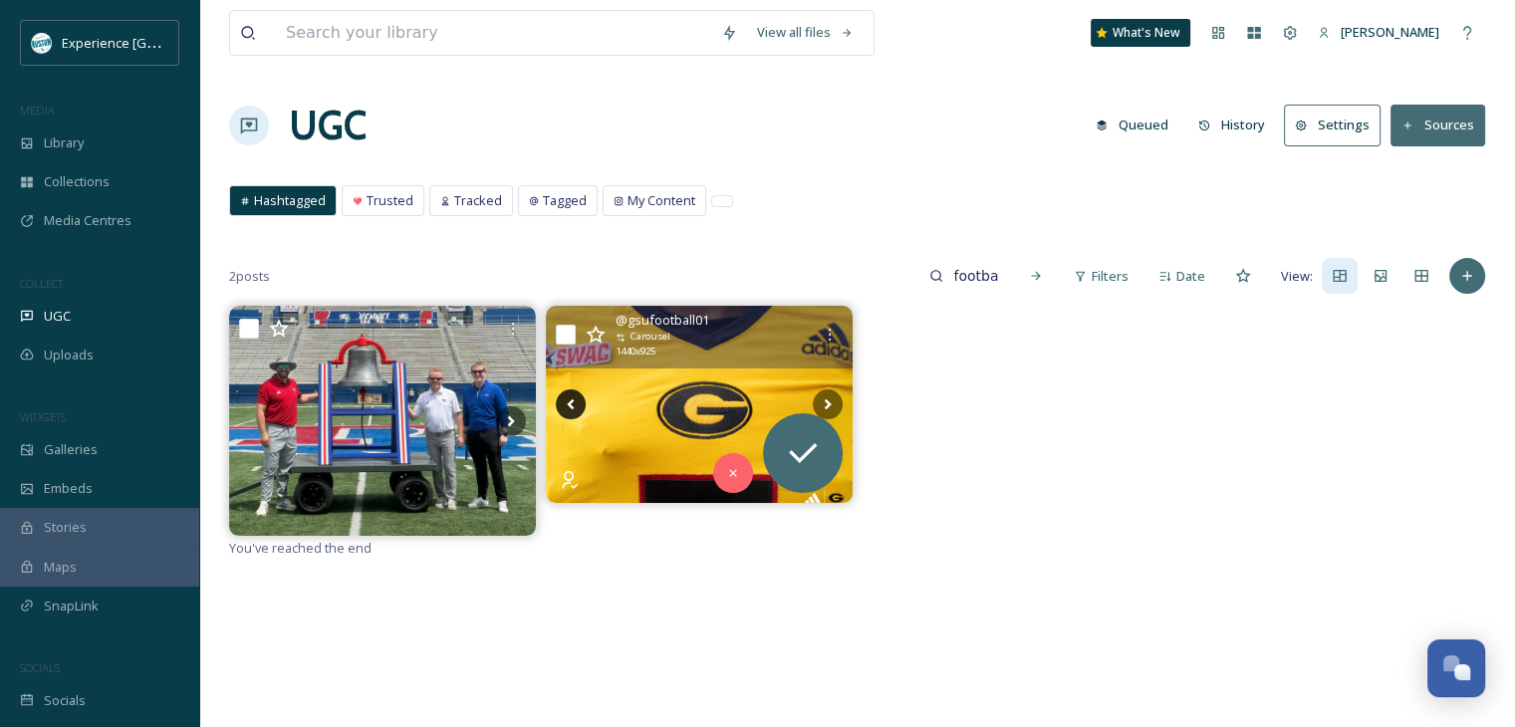
click at [575, 403] on icon at bounding box center [571, 404] width 30 height 30
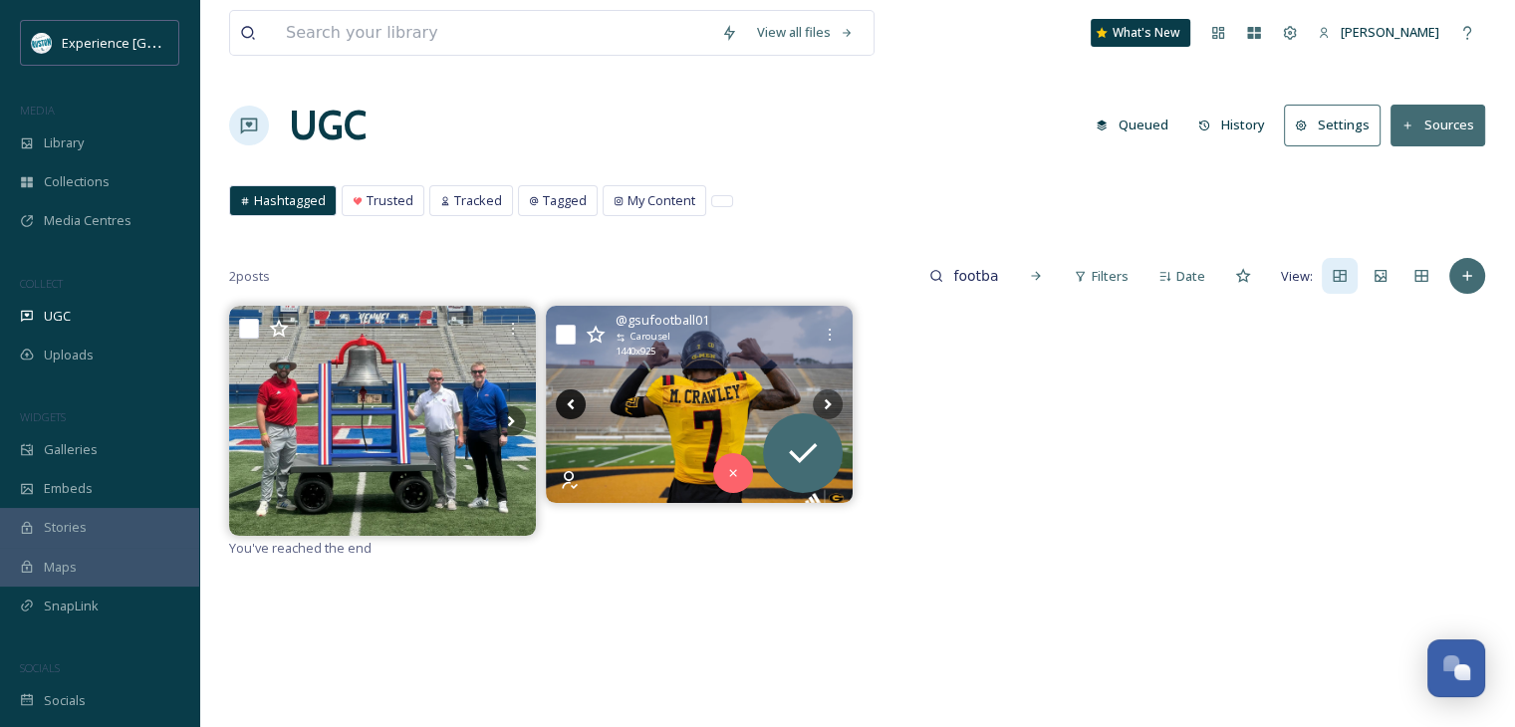
click at [575, 403] on icon at bounding box center [571, 404] width 30 height 30
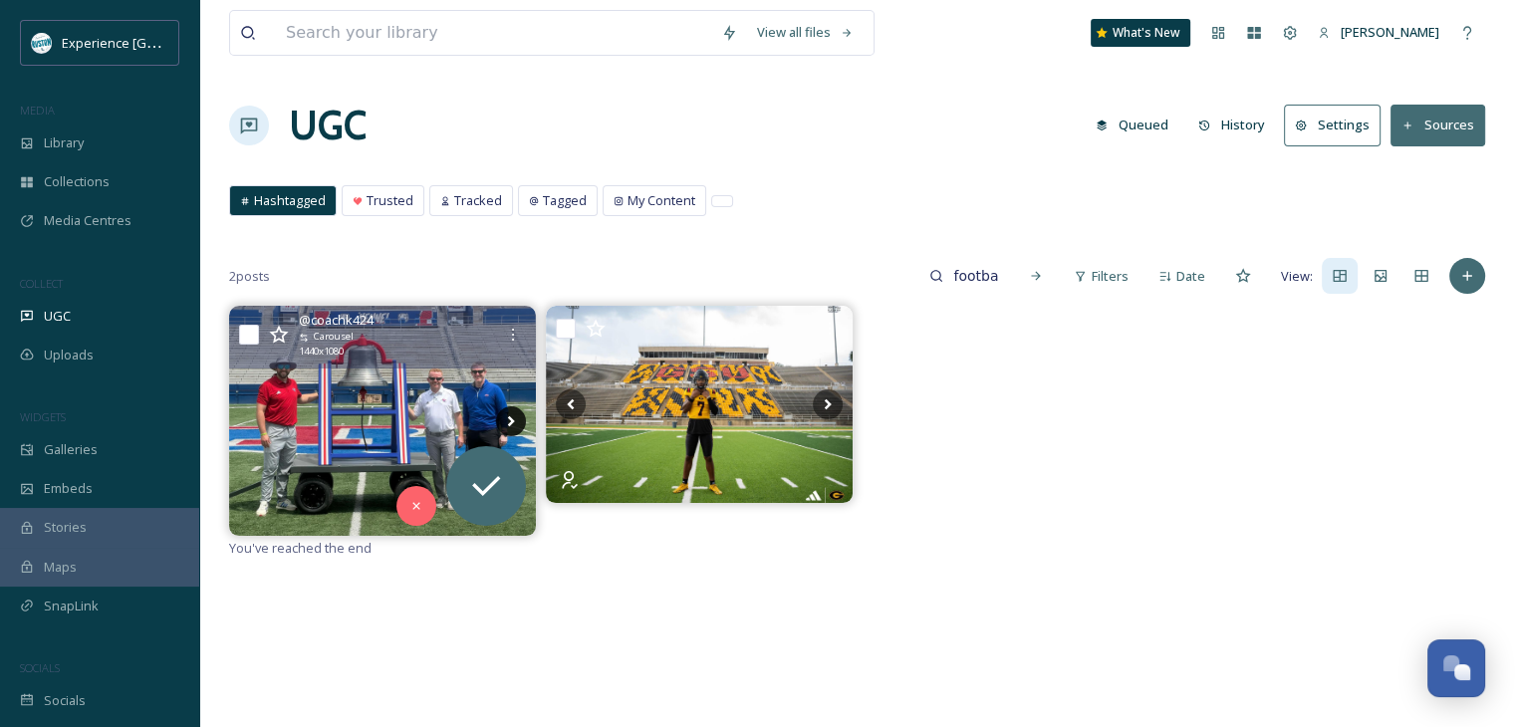
click at [508, 415] on icon at bounding box center [511, 421] width 30 height 30
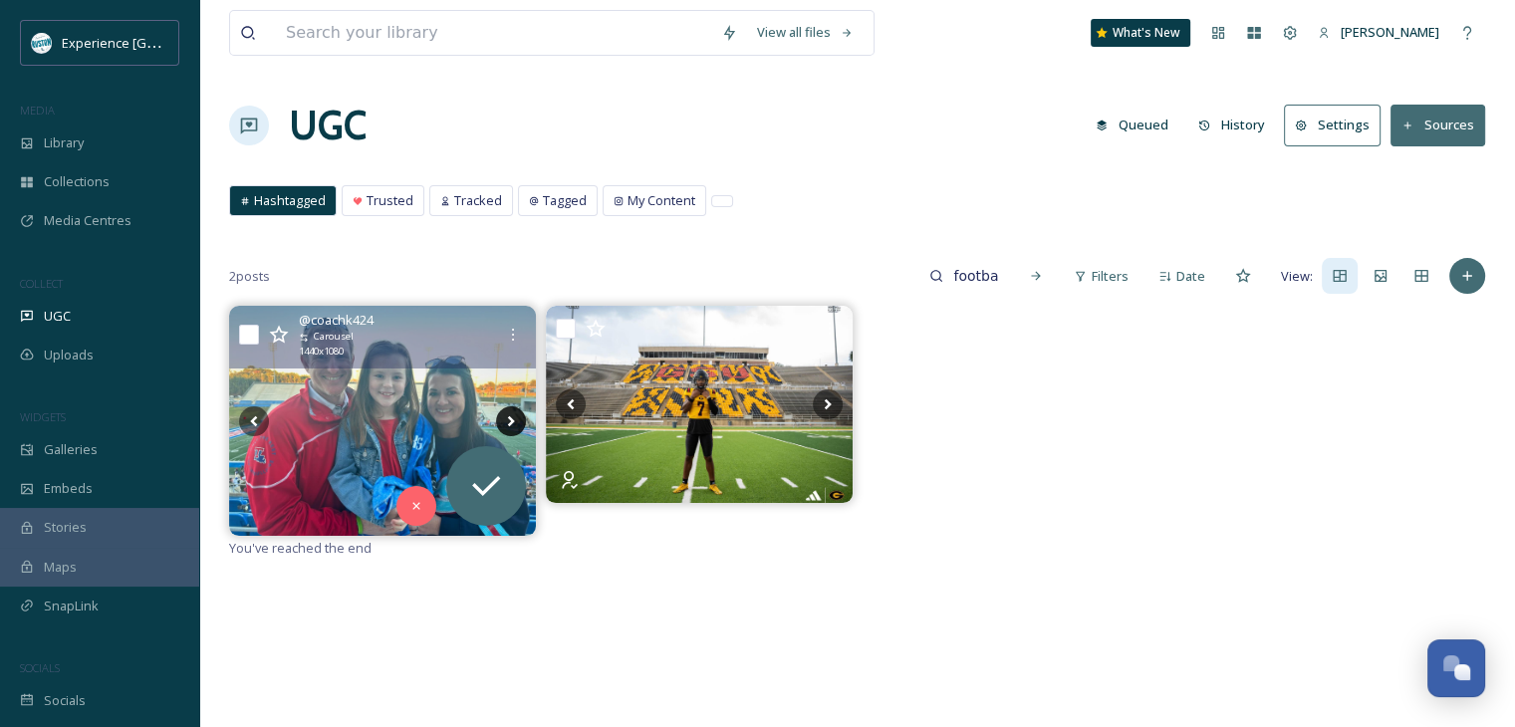
click at [508, 415] on icon at bounding box center [511, 421] width 30 height 30
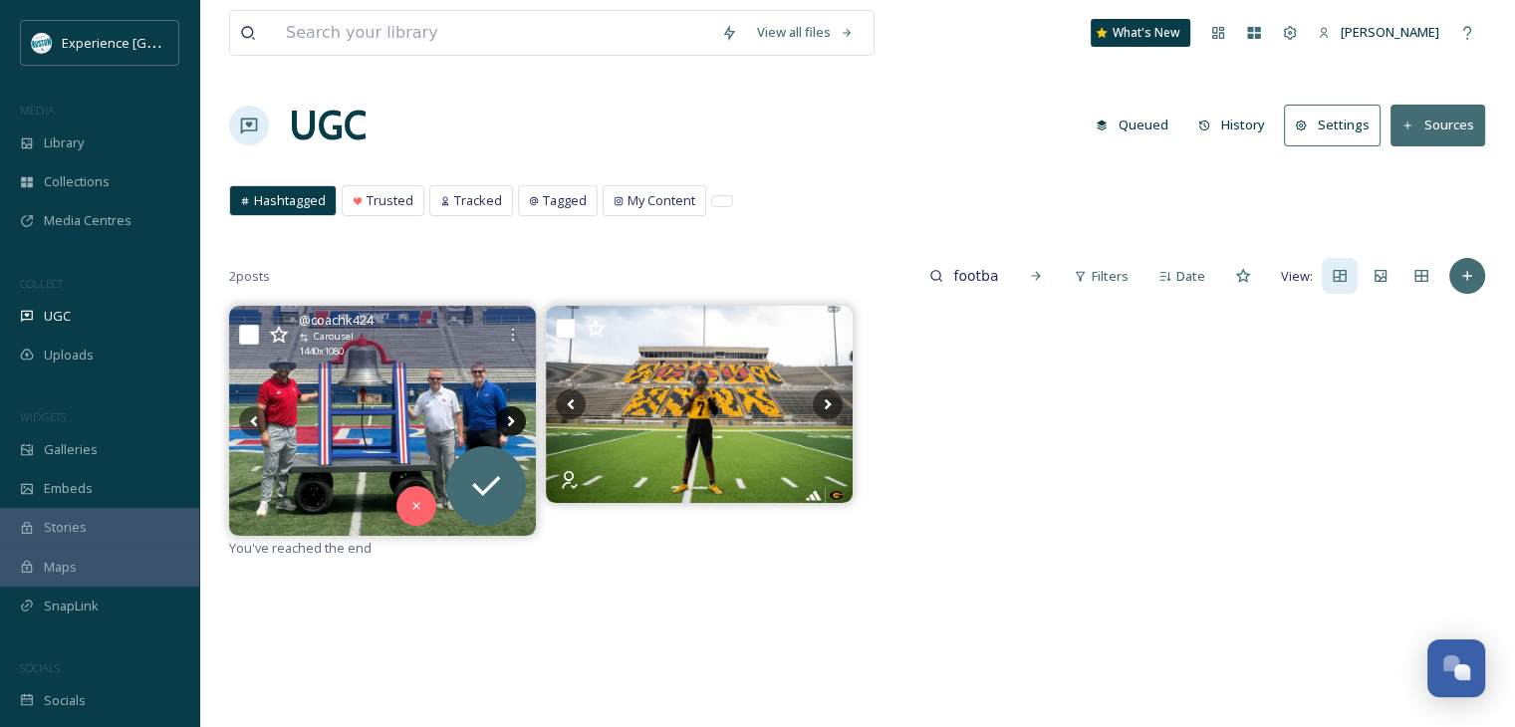
click at [508, 415] on icon at bounding box center [511, 421] width 30 height 30
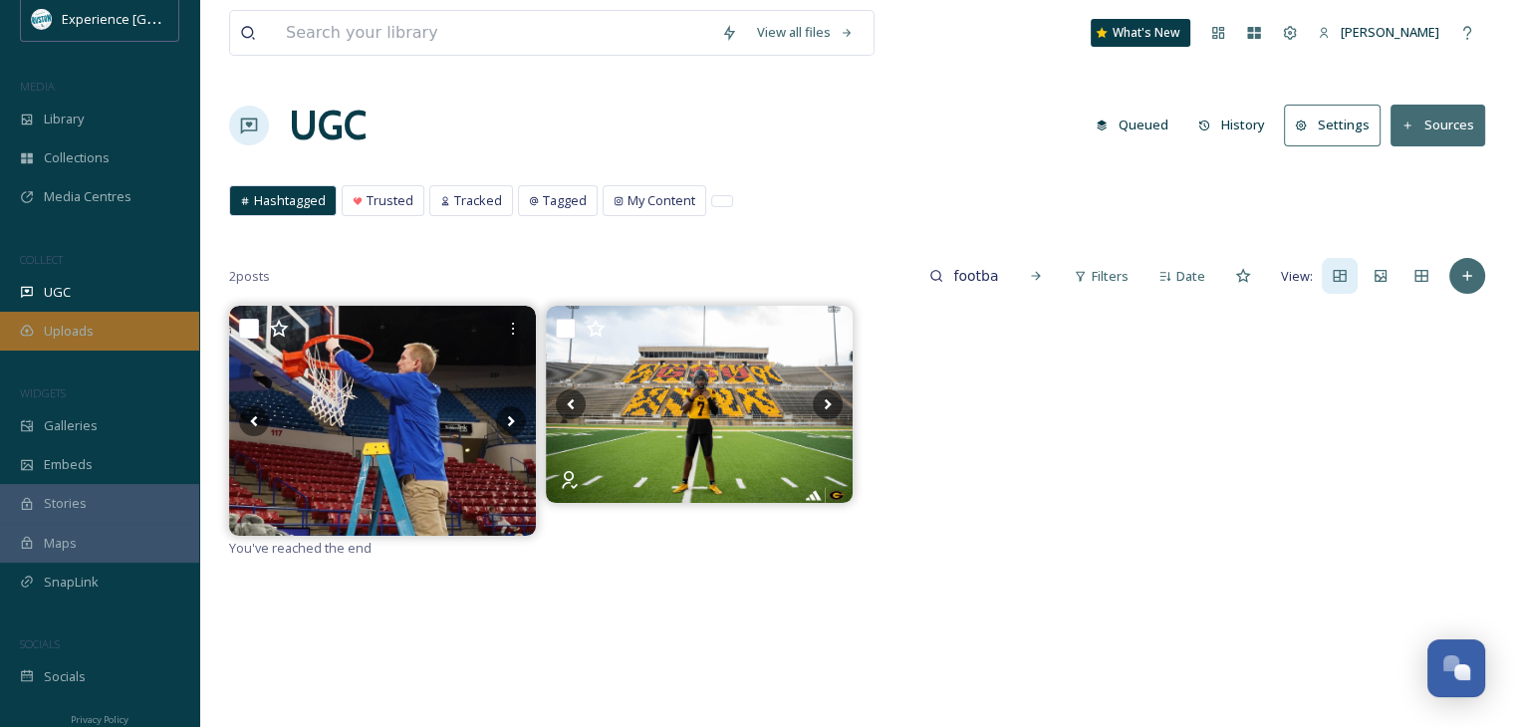
scroll to position [37, 0]
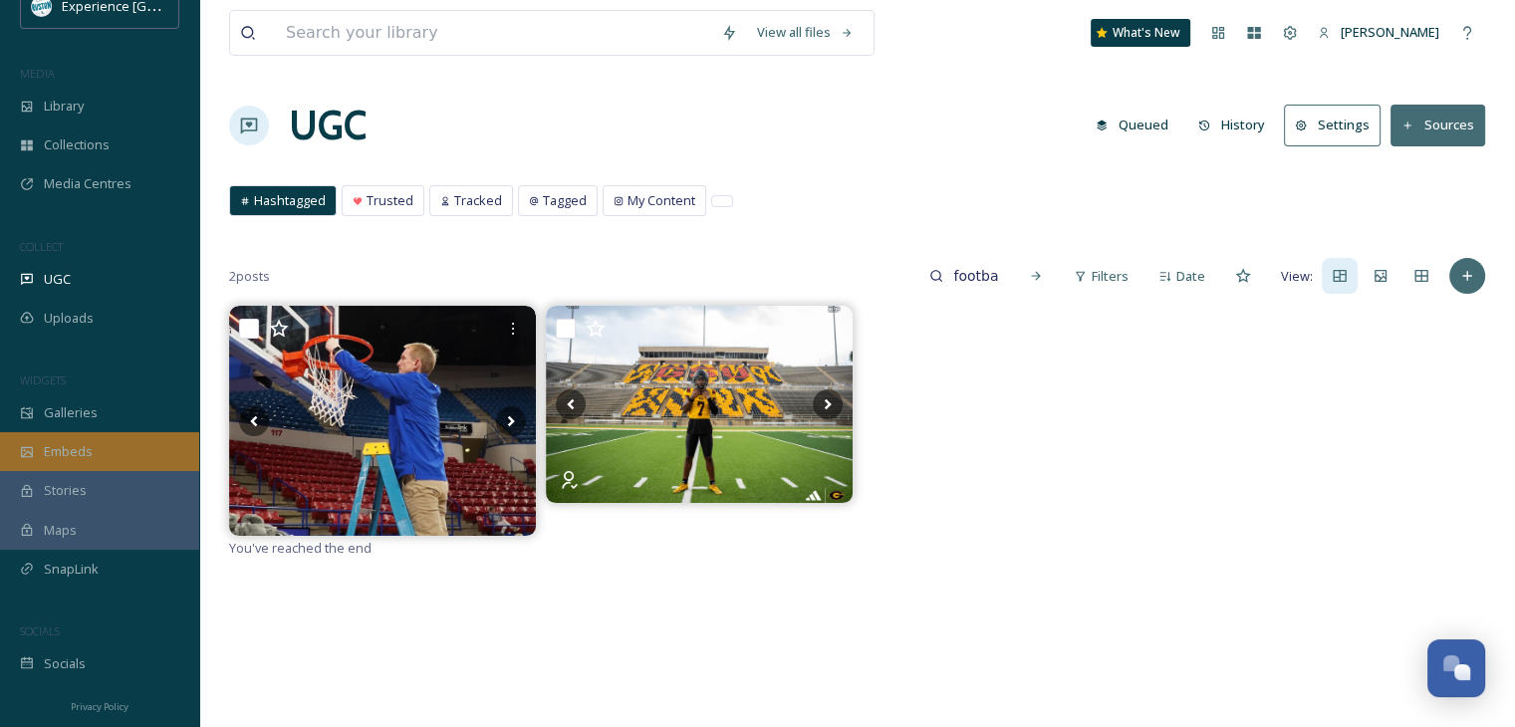
click at [113, 449] on div "Embeds" at bounding box center [99, 451] width 199 height 39
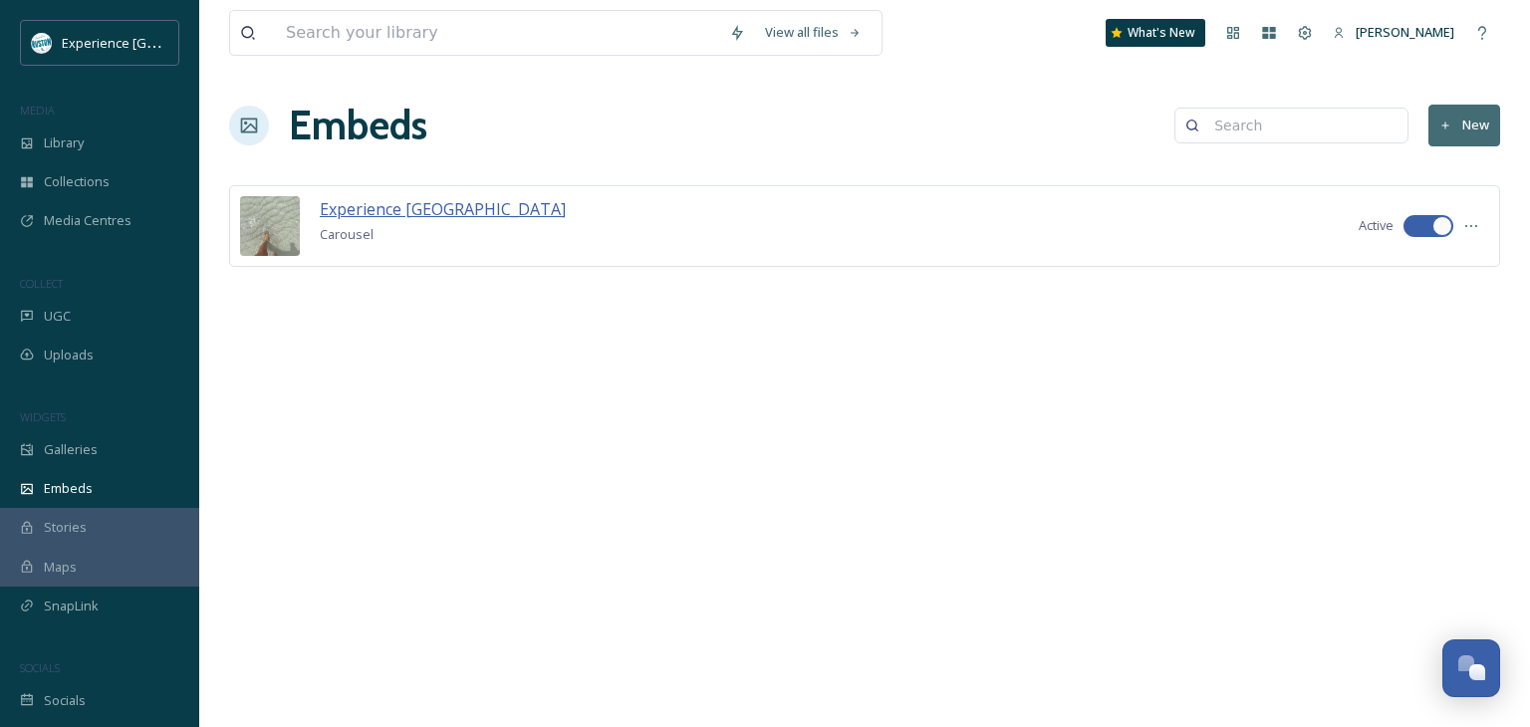
click at [344, 216] on span "Experience [GEOGRAPHIC_DATA]" at bounding box center [443, 209] width 246 height 22
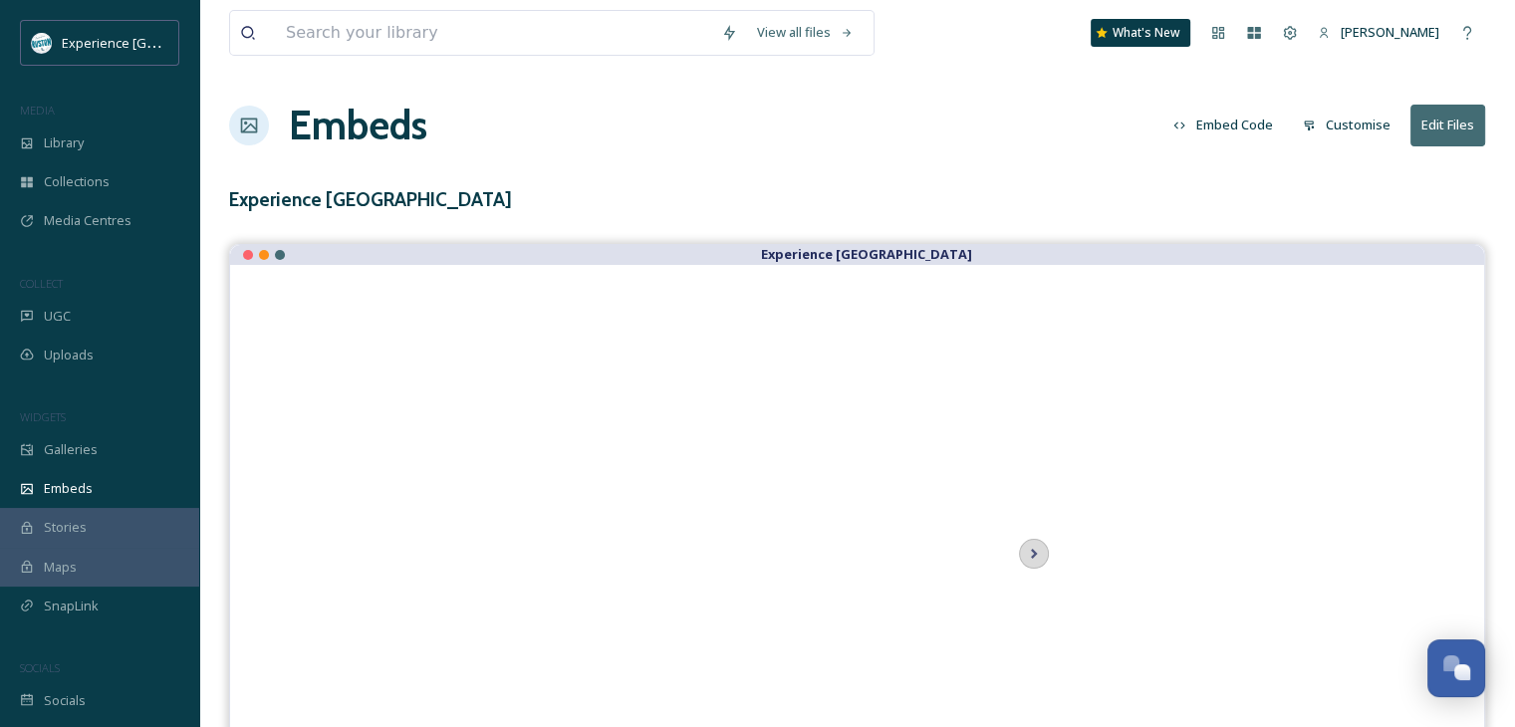
scroll to position [116, 0]
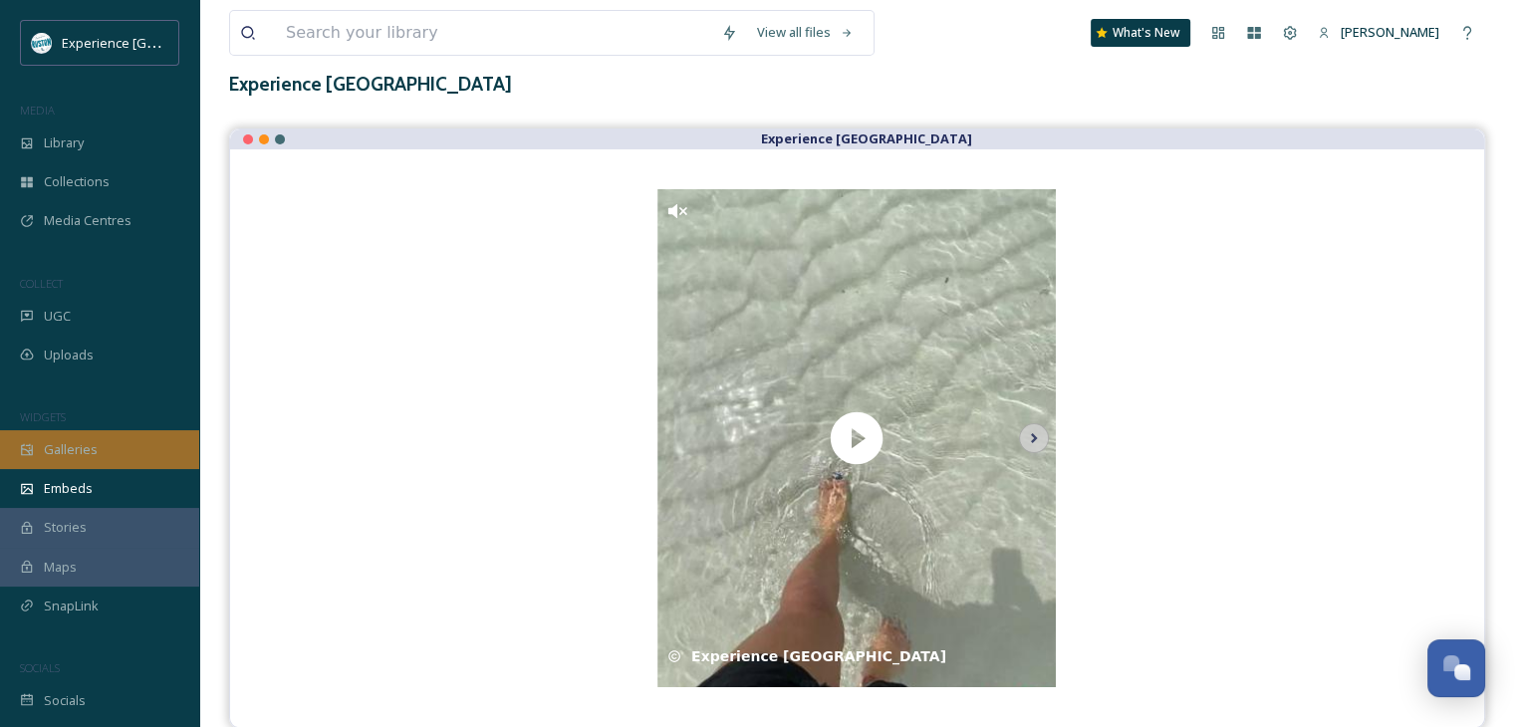
click at [81, 448] on span "Galleries" at bounding box center [71, 449] width 54 height 19
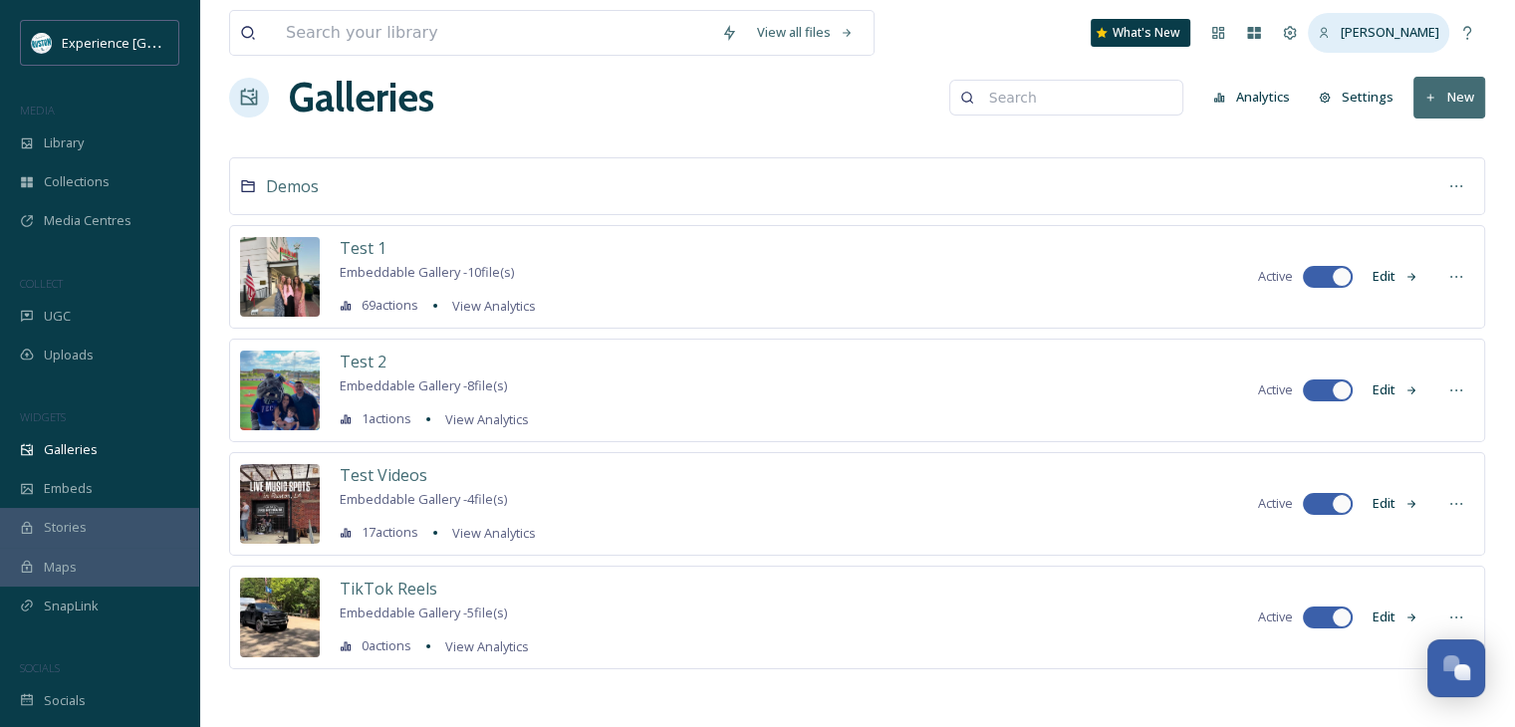
click at [1348, 33] on div "[PERSON_NAME]" at bounding box center [1378, 32] width 141 height 39
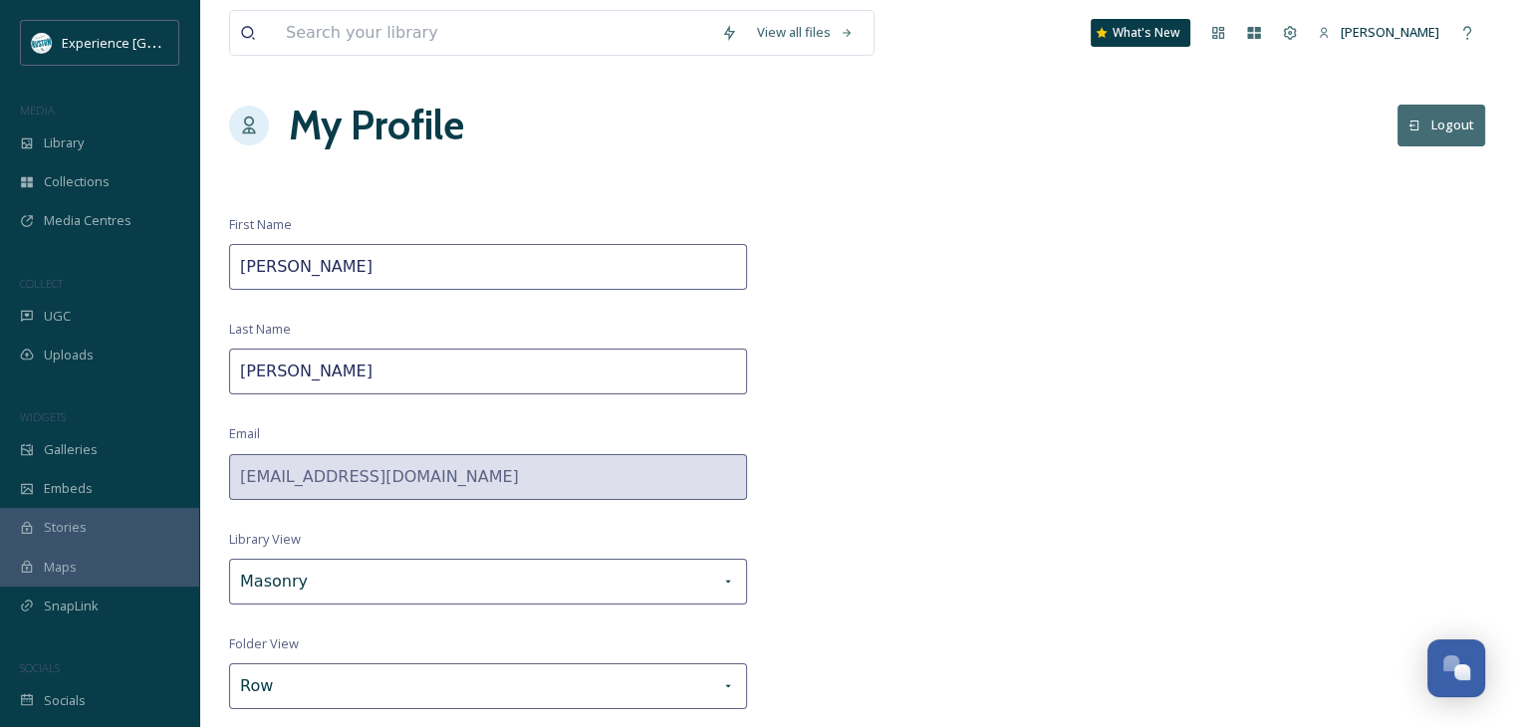
click at [1348, 33] on div "[PERSON_NAME]" at bounding box center [1378, 32] width 141 height 39
click at [141, 25] on div "Experience [GEOGRAPHIC_DATA]" at bounding box center [99, 43] width 159 height 46
click at [116, 45] on span "Experience [GEOGRAPHIC_DATA]" at bounding box center [160, 42] width 197 height 19
click at [100, 134] on div "Library" at bounding box center [99, 142] width 199 height 39
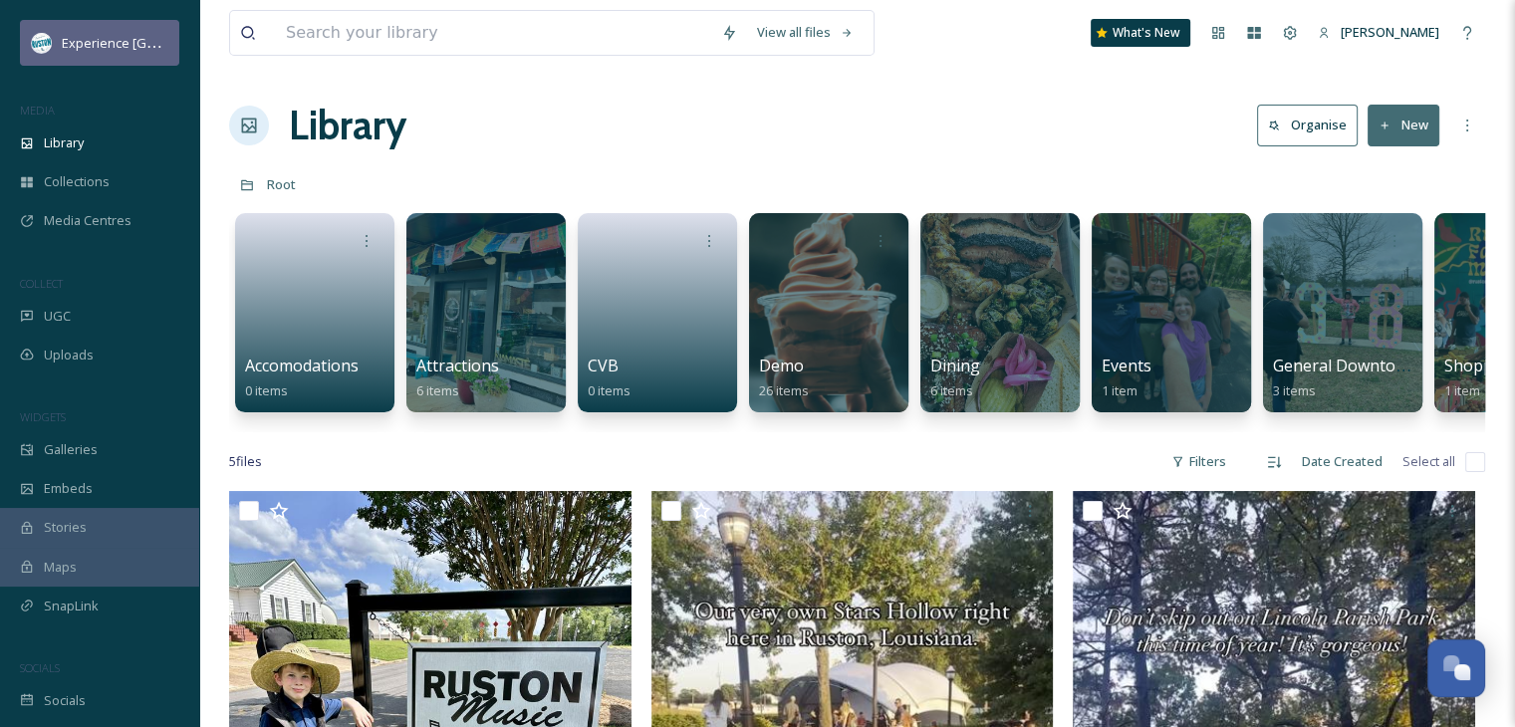
click at [101, 50] on span "Experience [GEOGRAPHIC_DATA]" at bounding box center [160, 42] width 197 height 19
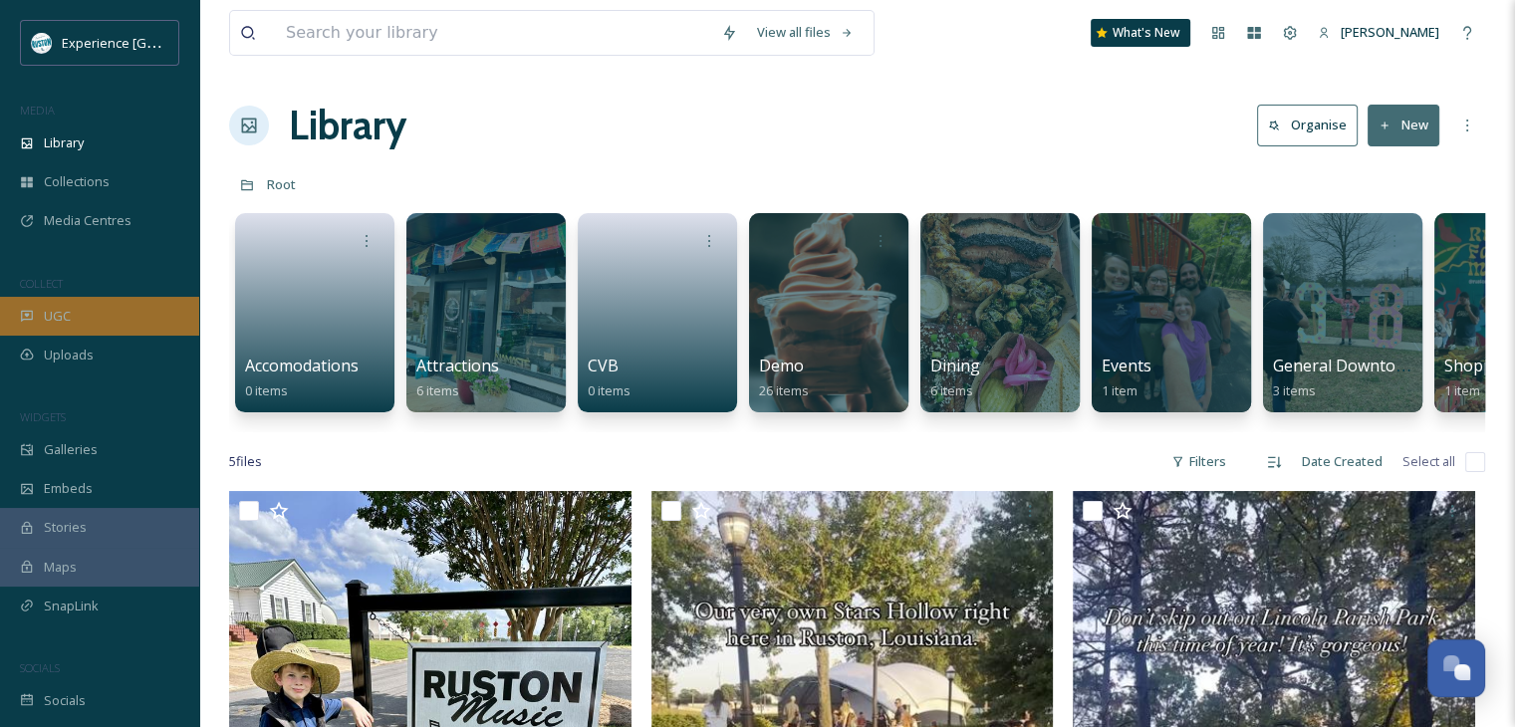
click at [108, 330] on div "UGC" at bounding box center [99, 316] width 199 height 39
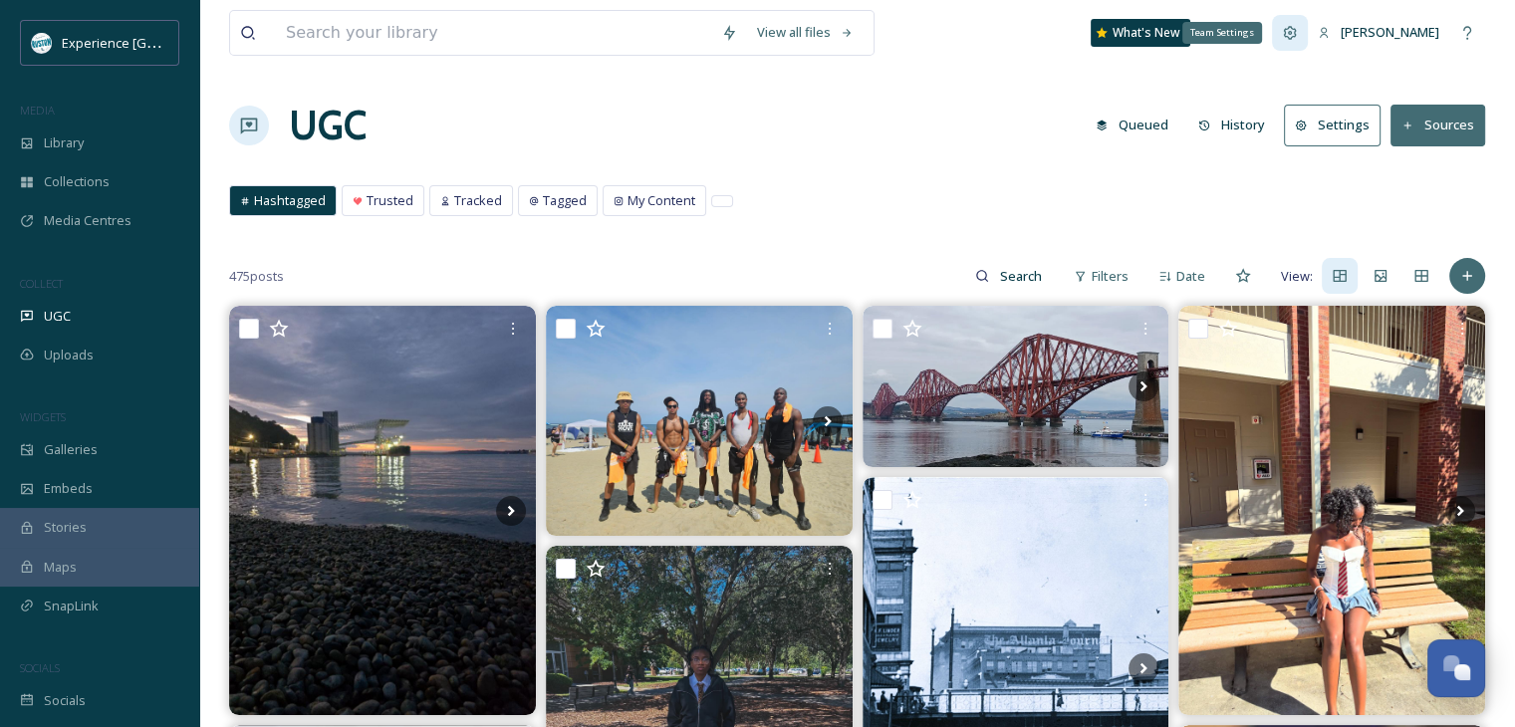
click at [1308, 34] on div "Team Settings" at bounding box center [1290, 33] width 36 height 36
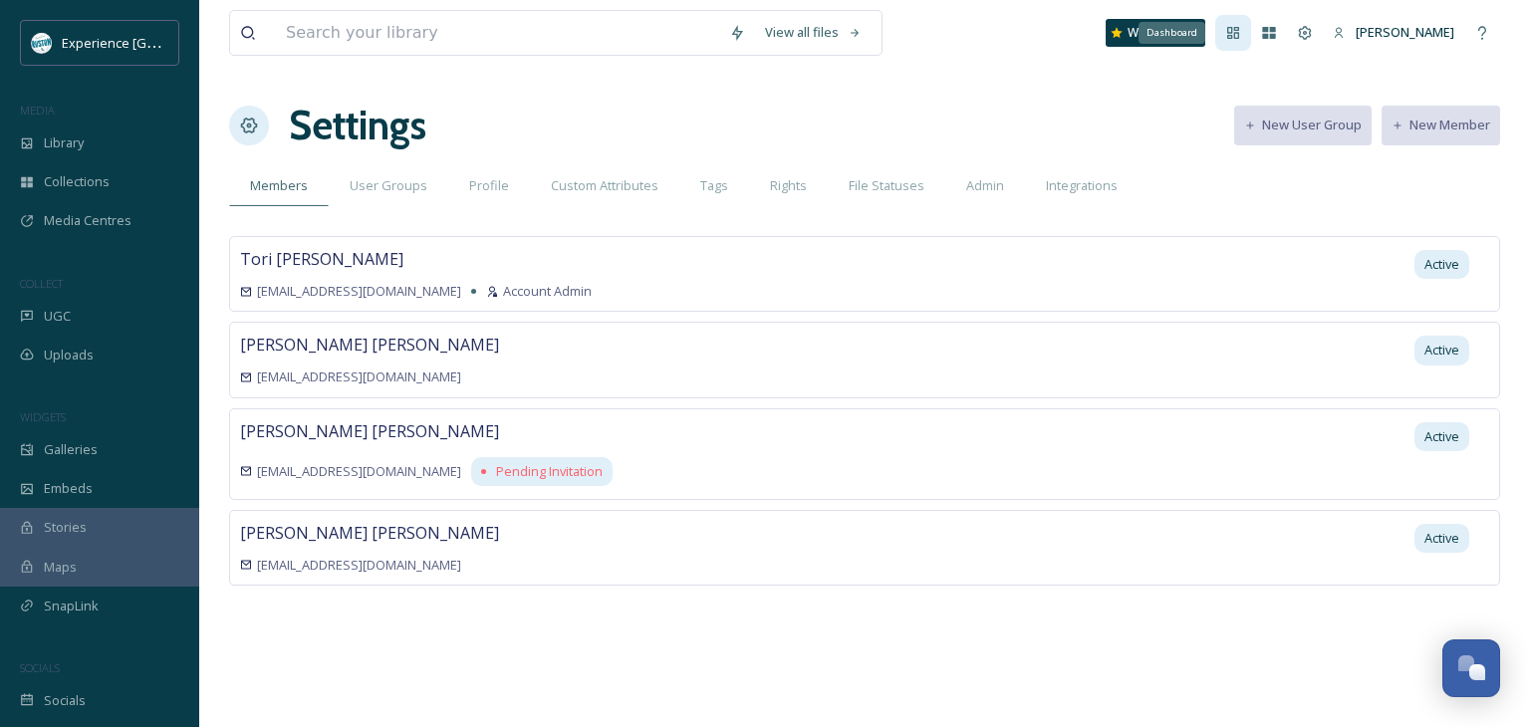
click at [1239, 36] on icon at bounding box center [1233, 33] width 16 height 16
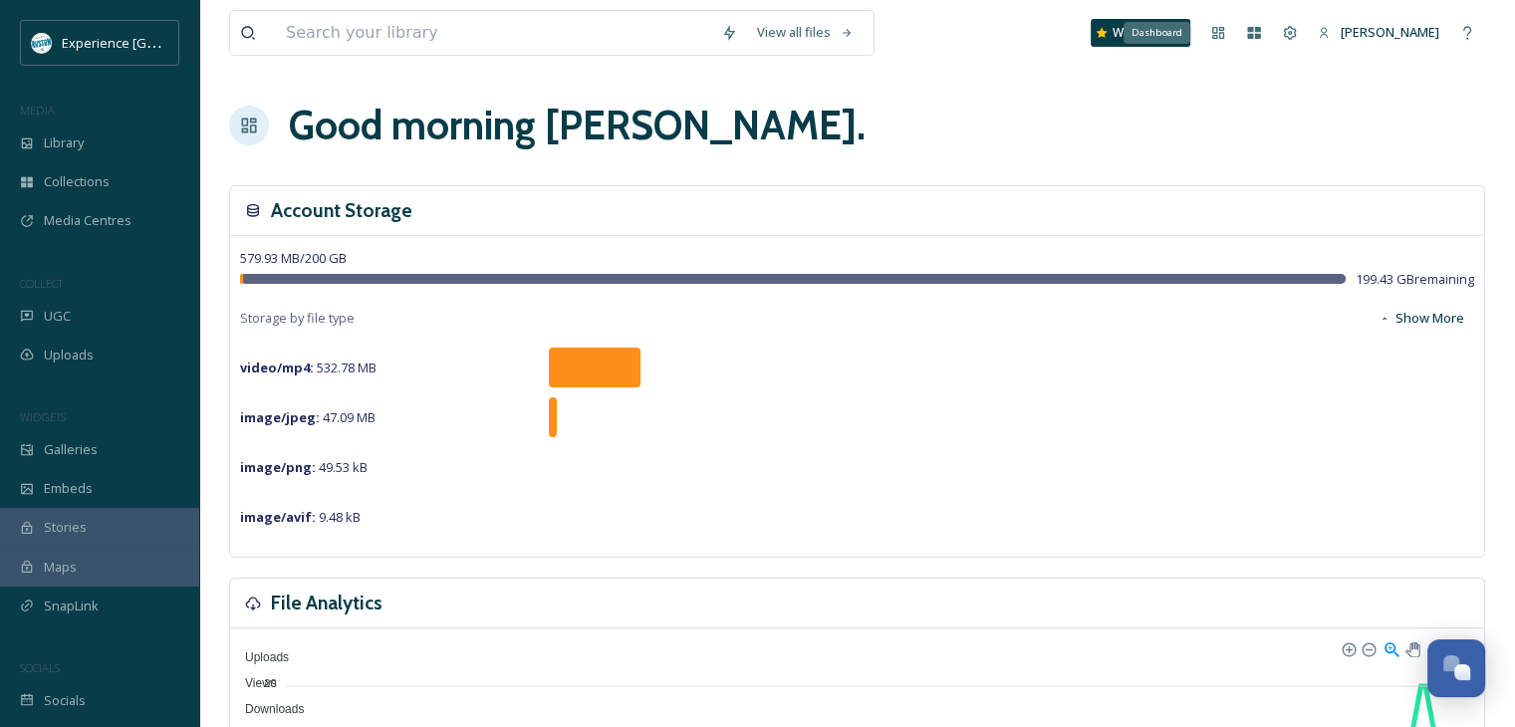
click at [1236, 36] on div "Dashboard" at bounding box center [1218, 33] width 36 height 36
click at [1261, 29] on icon at bounding box center [1254, 33] width 13 height 12
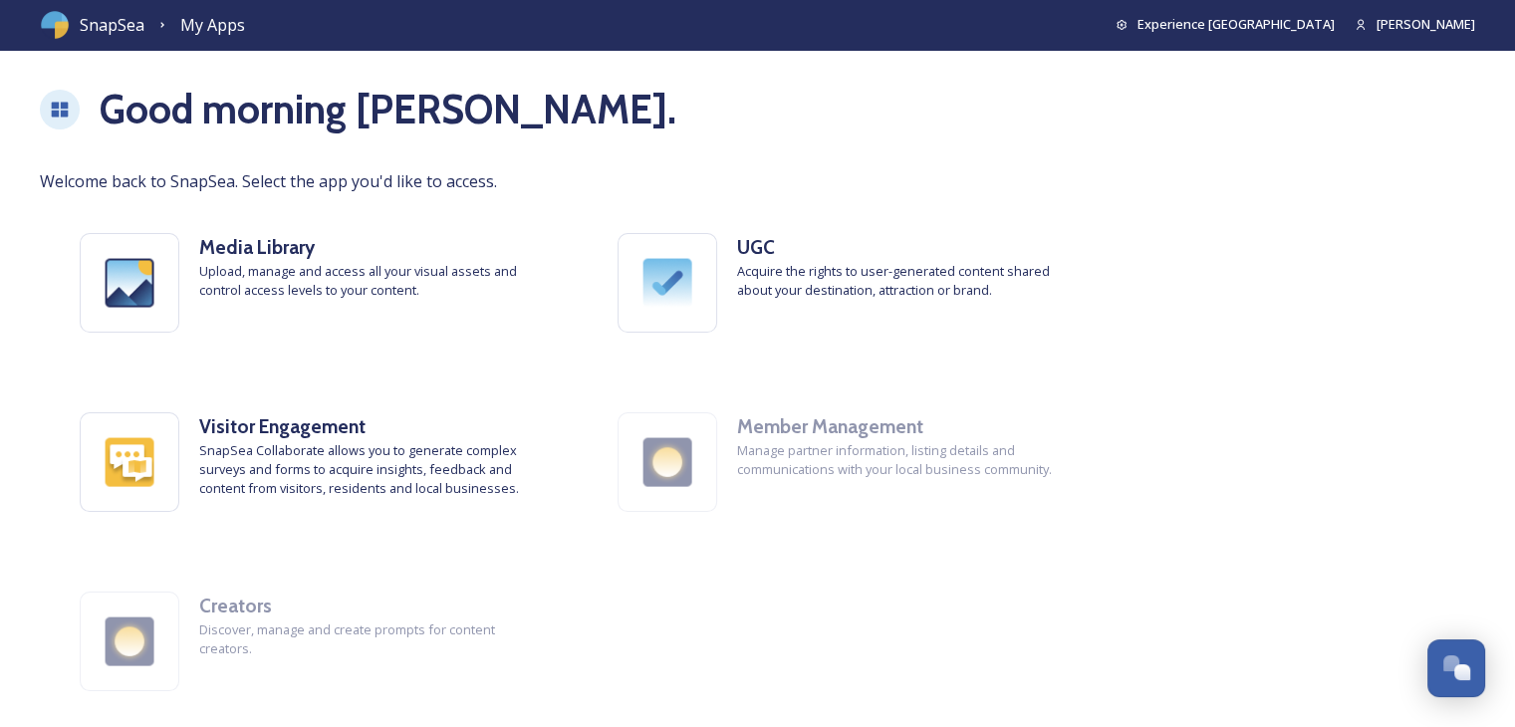
click at [53, 25] on img at bounding box center [55, 25] width 30 height 30
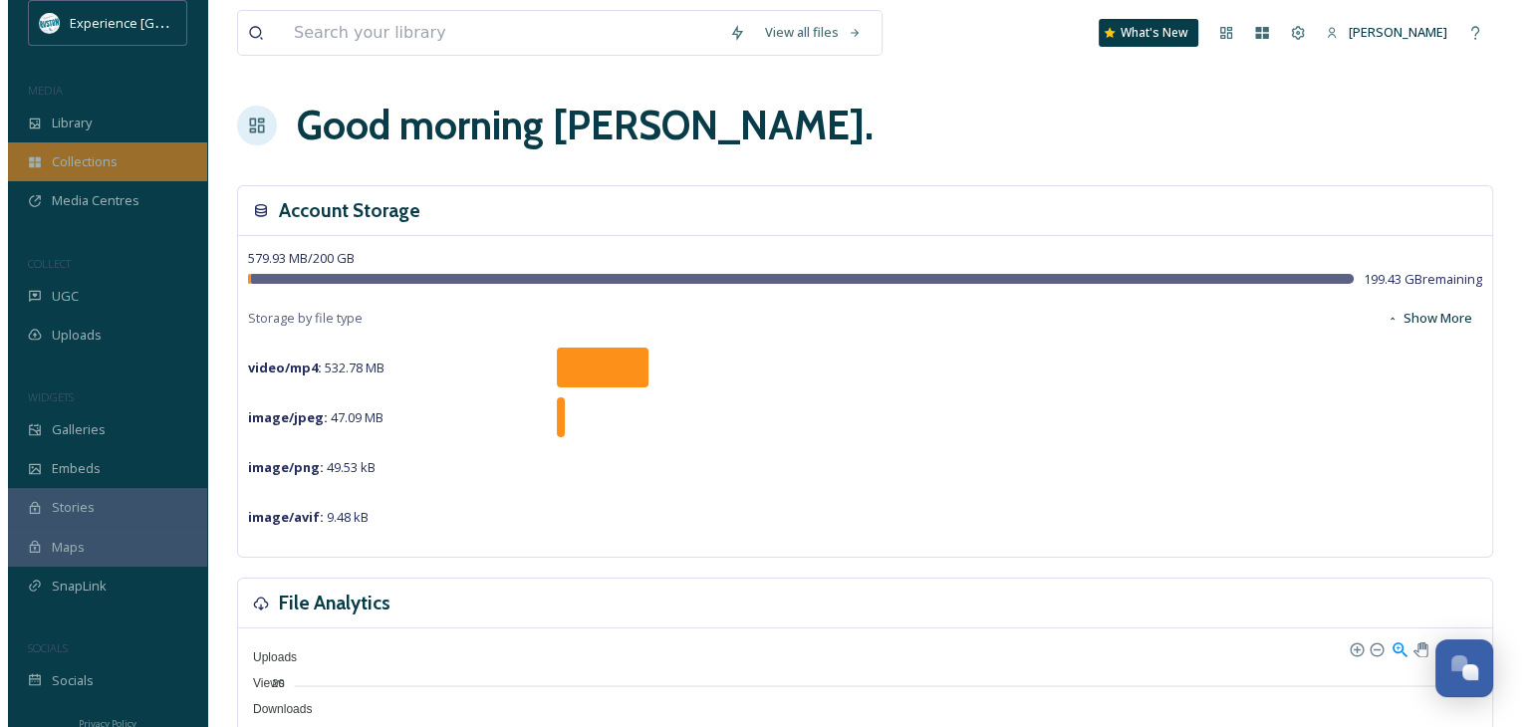
scroll to position [37, 0]
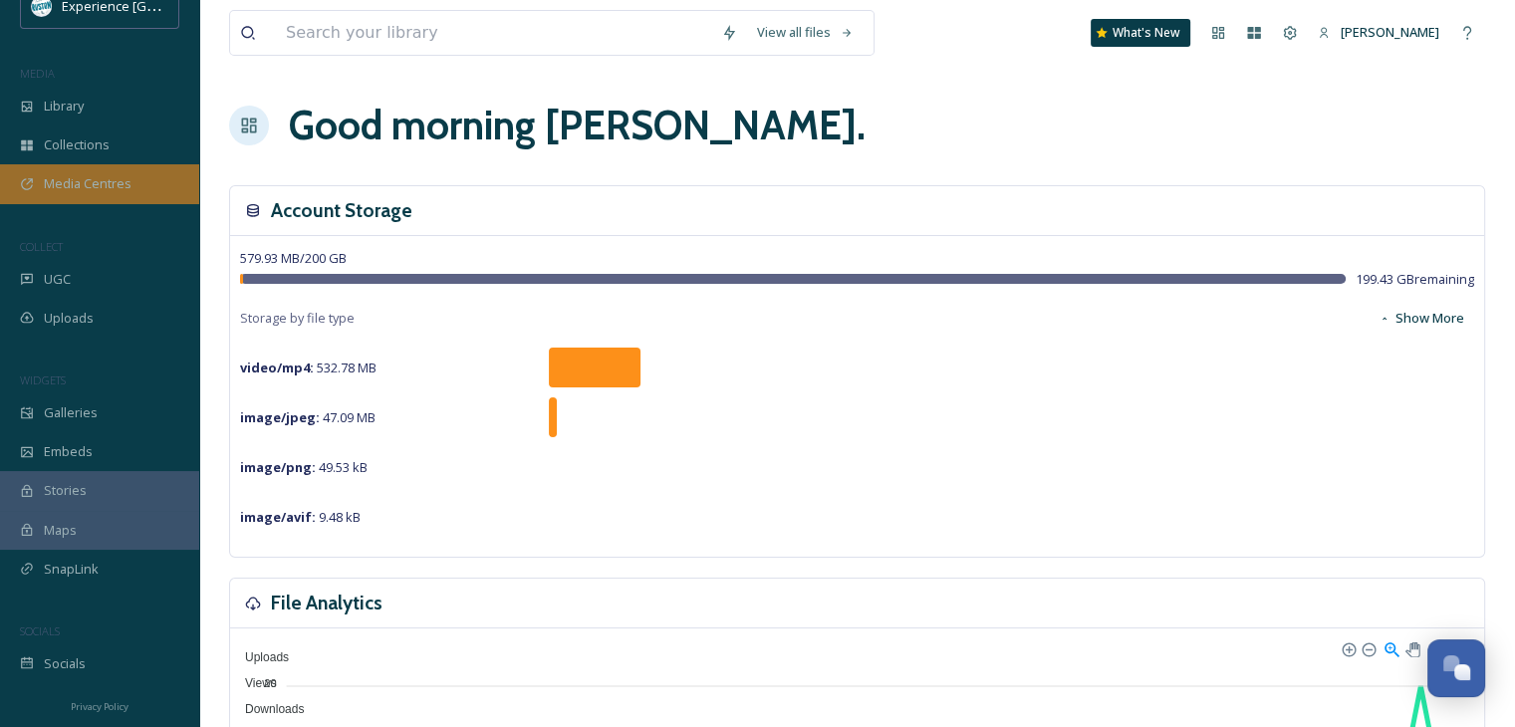
click at [82, 190] on span "Media Centres" at bounding box center [88, 183] width 88 height 19
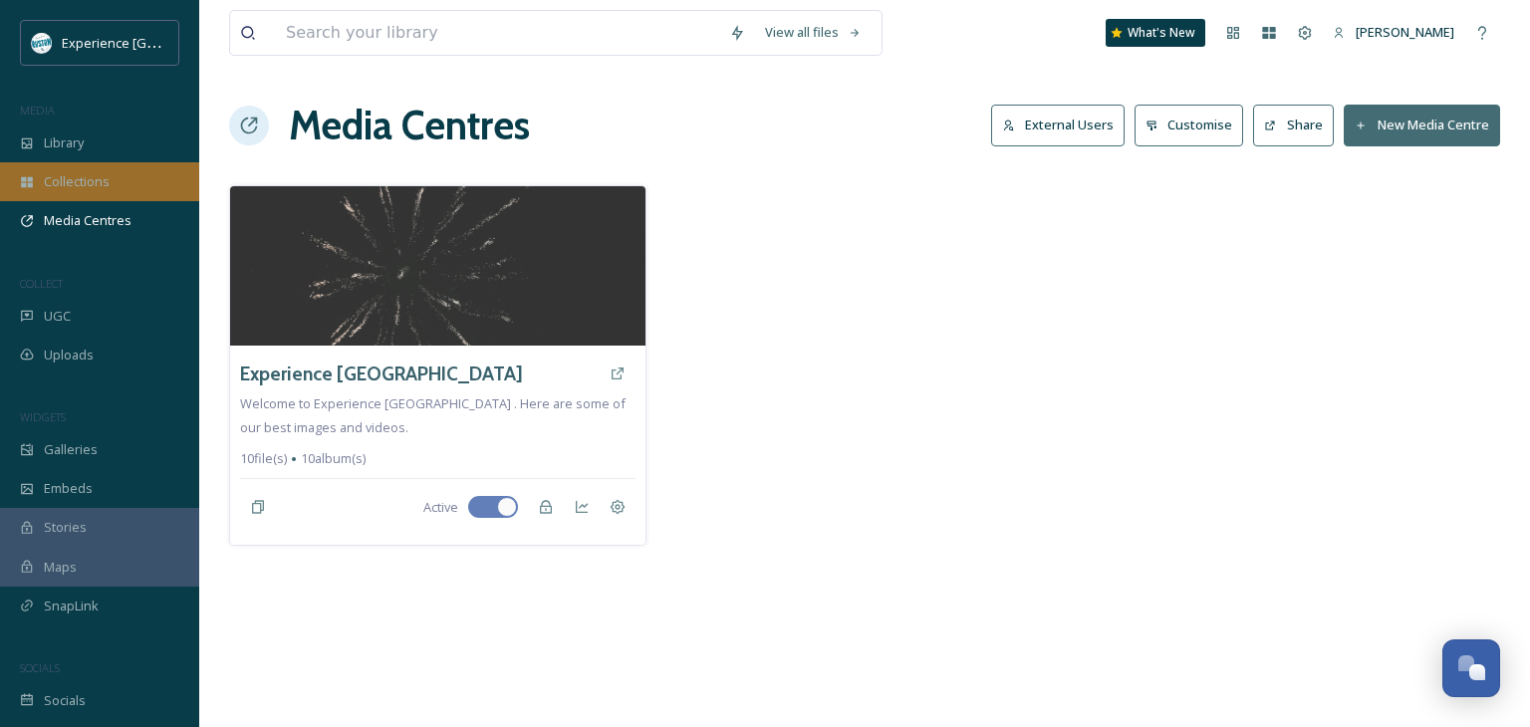
click at [99, 175] on span "Collections" at bounding box center [77, 181] width 66 height 19
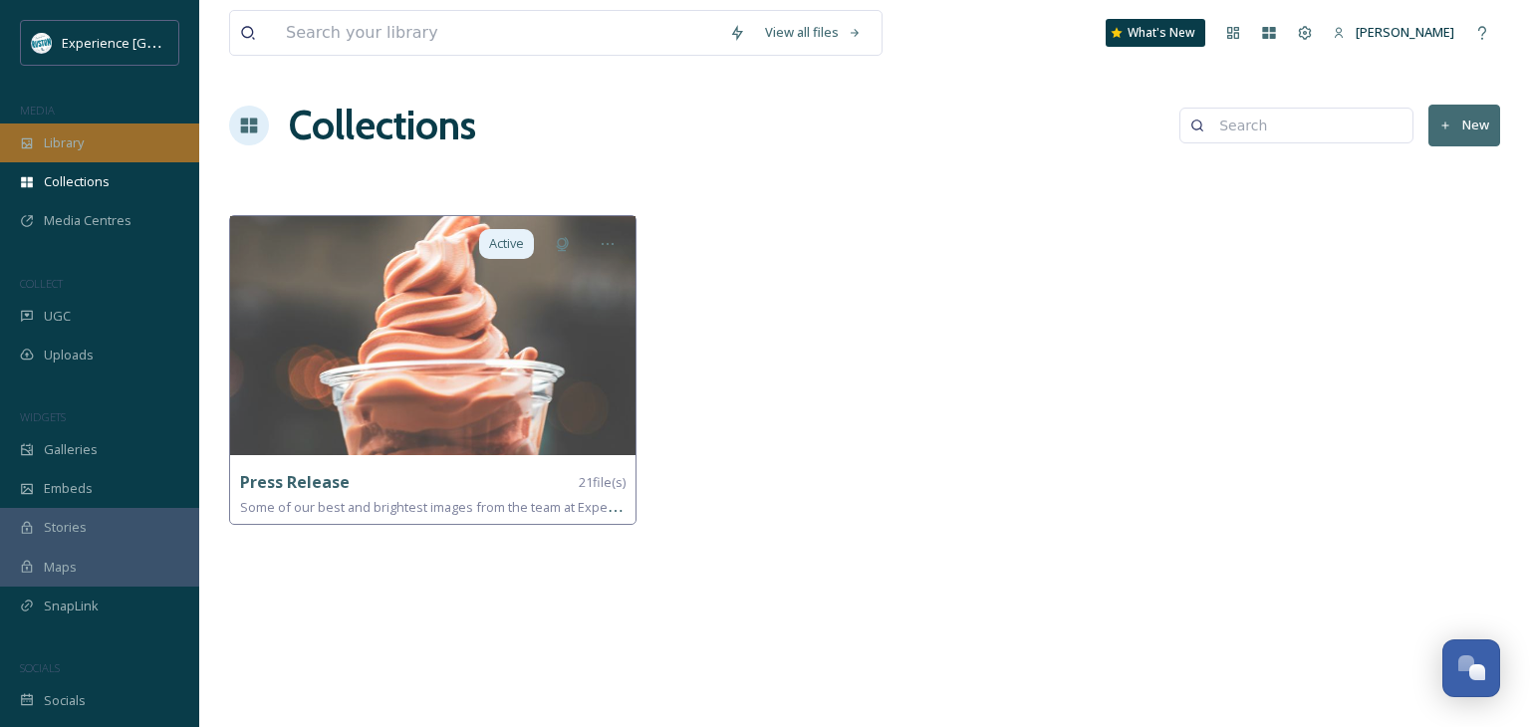
click at [102, 151] on div "Library" at bounding box center [99, 142] width 199 height 39
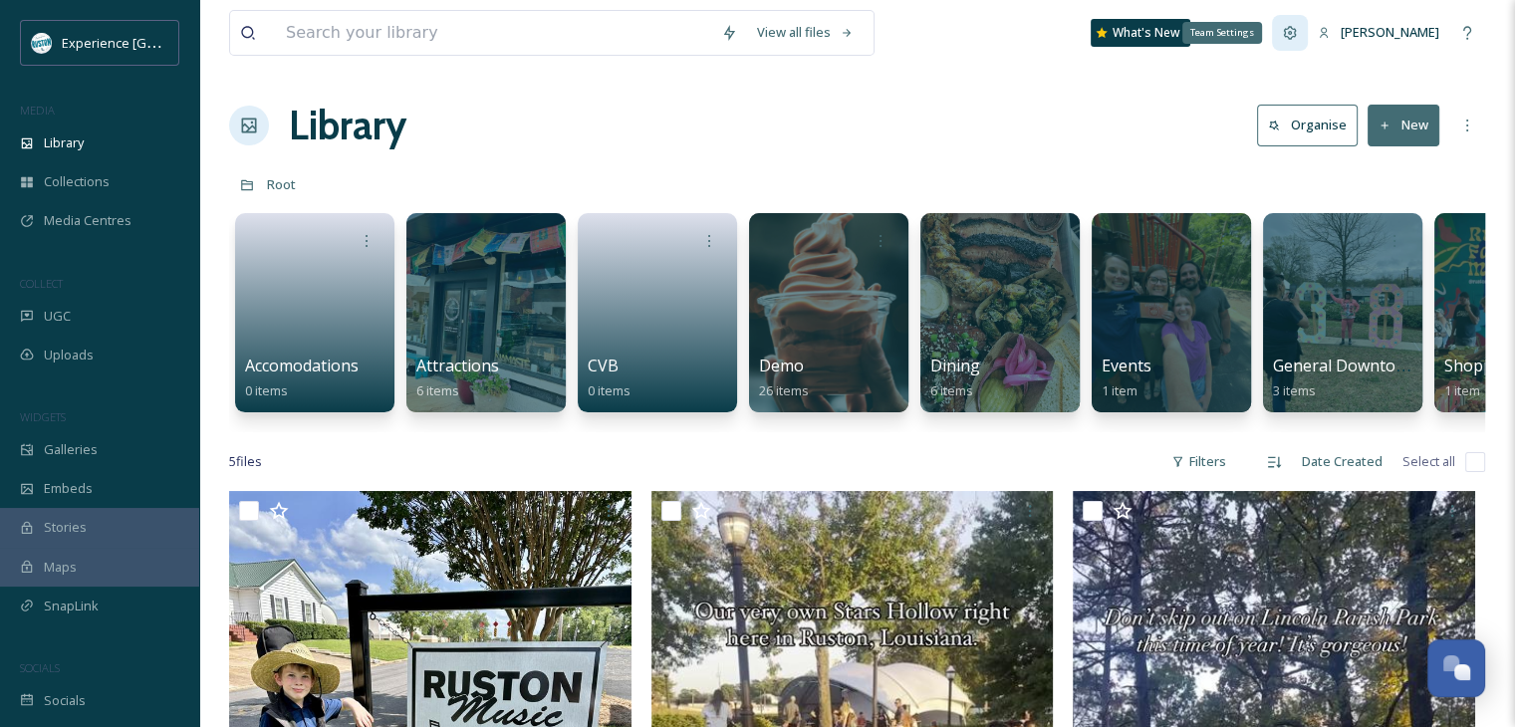
click at [1295, 28] on icon at bounding box center [1290, 33] width 16 height 16
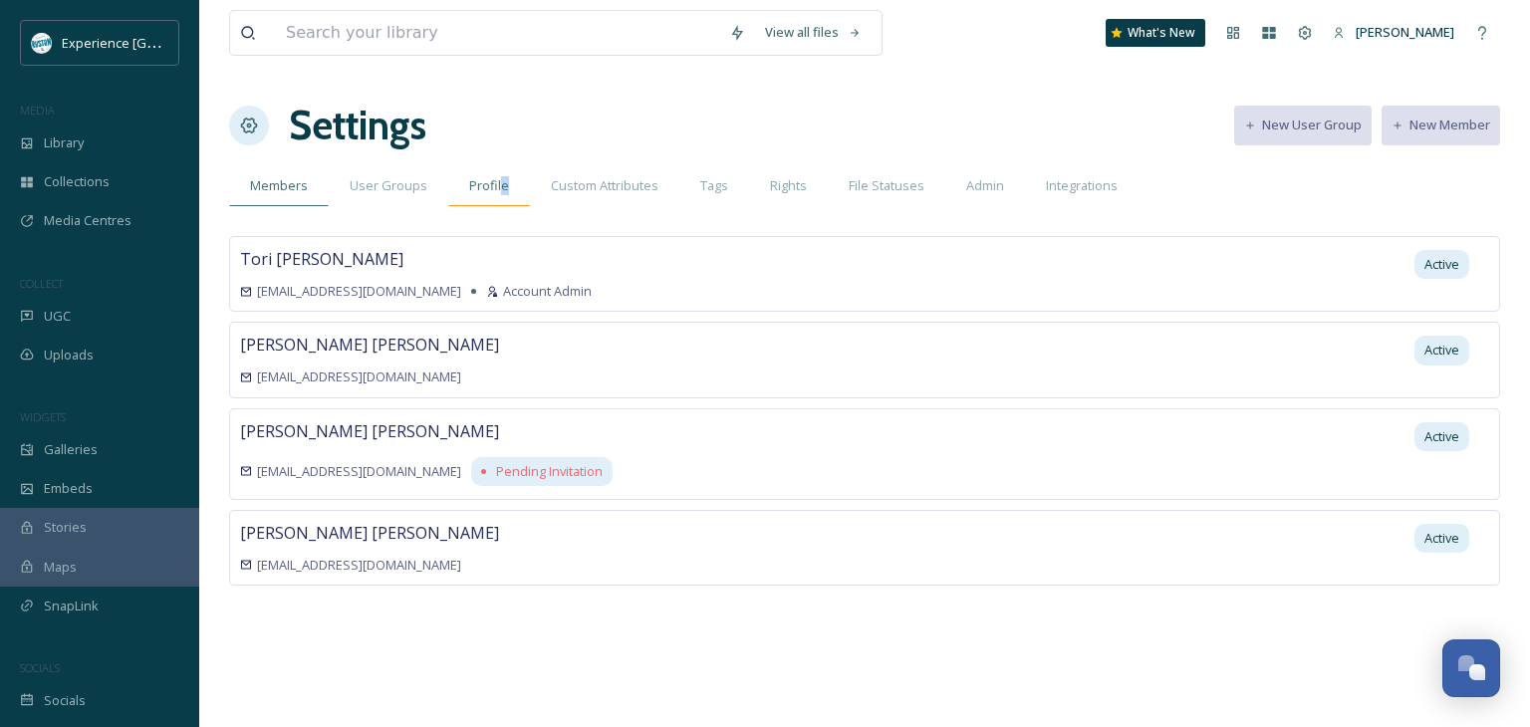
click at [500, 187] on span "Profile" at bounding box center [489, 185] width 40 height 19
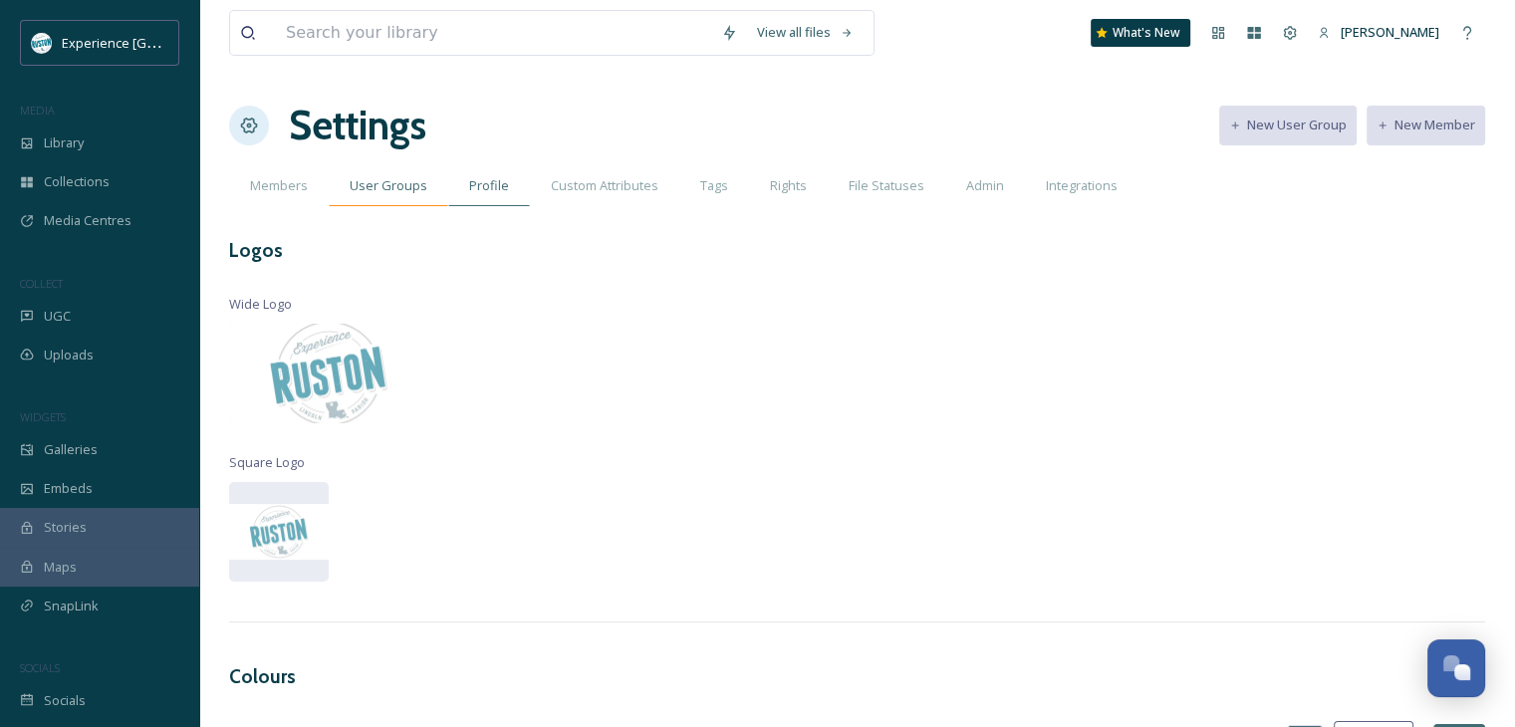
click at [396, 194] on span "User Groups" at bounding box center [389, 185] width 78 height 19
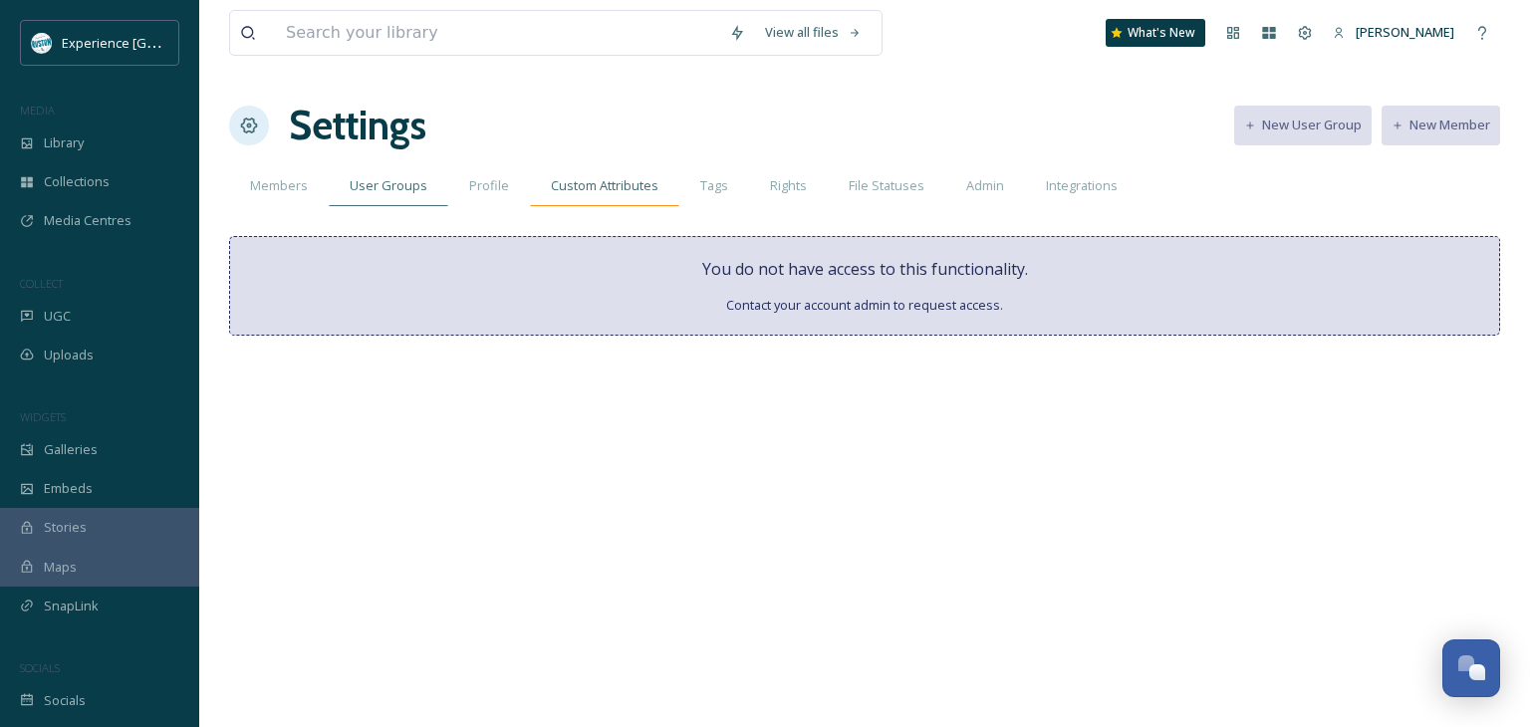
click at [606, 188] on span "Custom Attributes" at bounding box center [605, 185] width 108 height 19
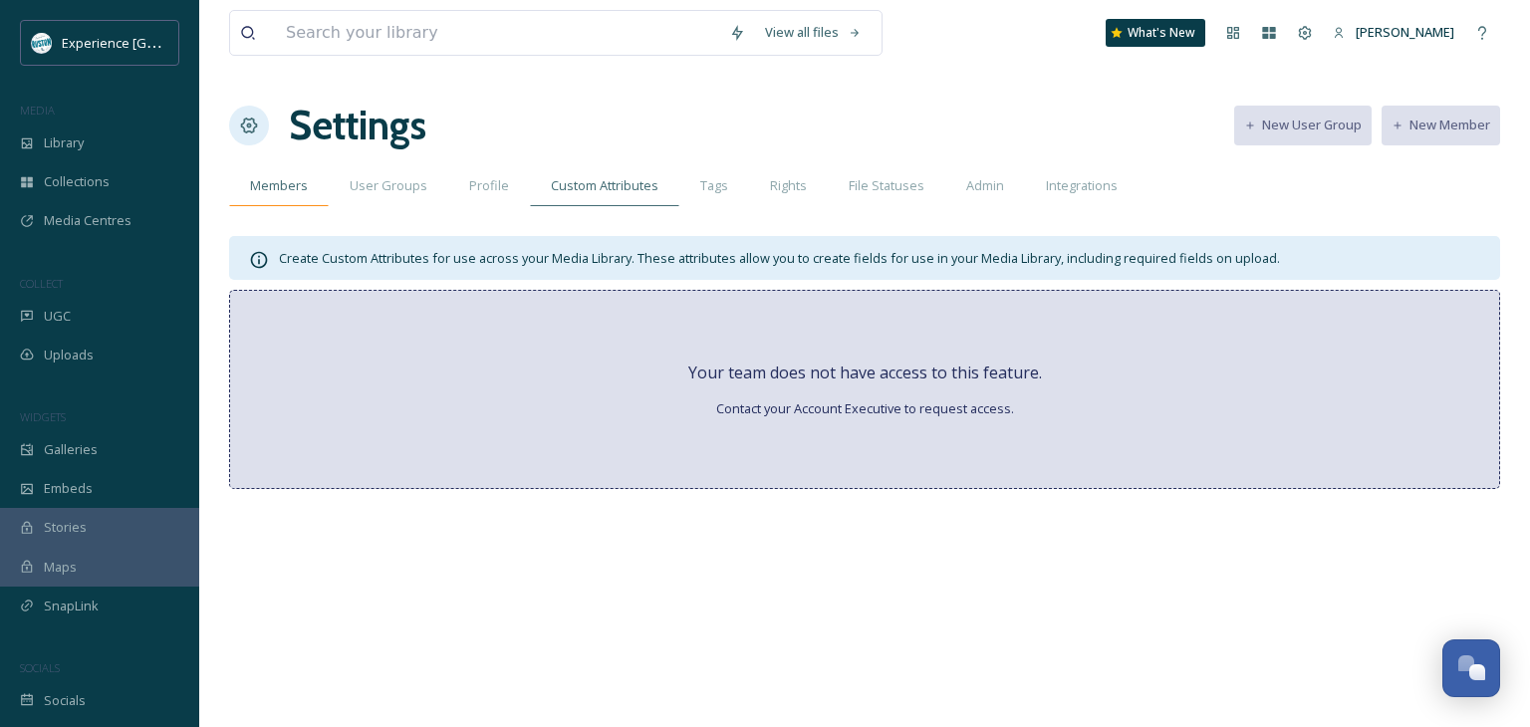
click at [295, 194] on span "Members" at bounding box center [279, 185] width 58 height 19
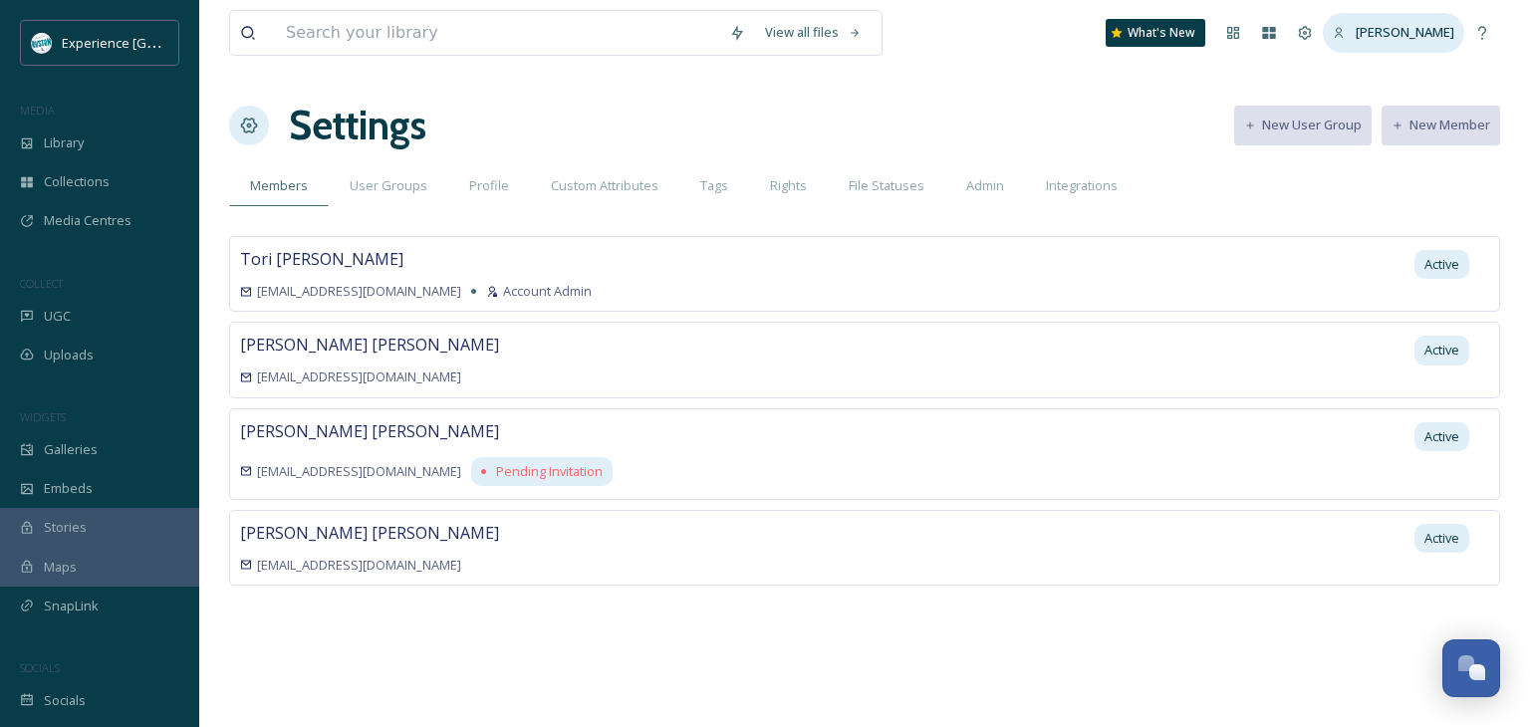
click at [1410, 30] on span "[PERSON_NAME]" at bounding box center [1404, 32] width 99 height 18
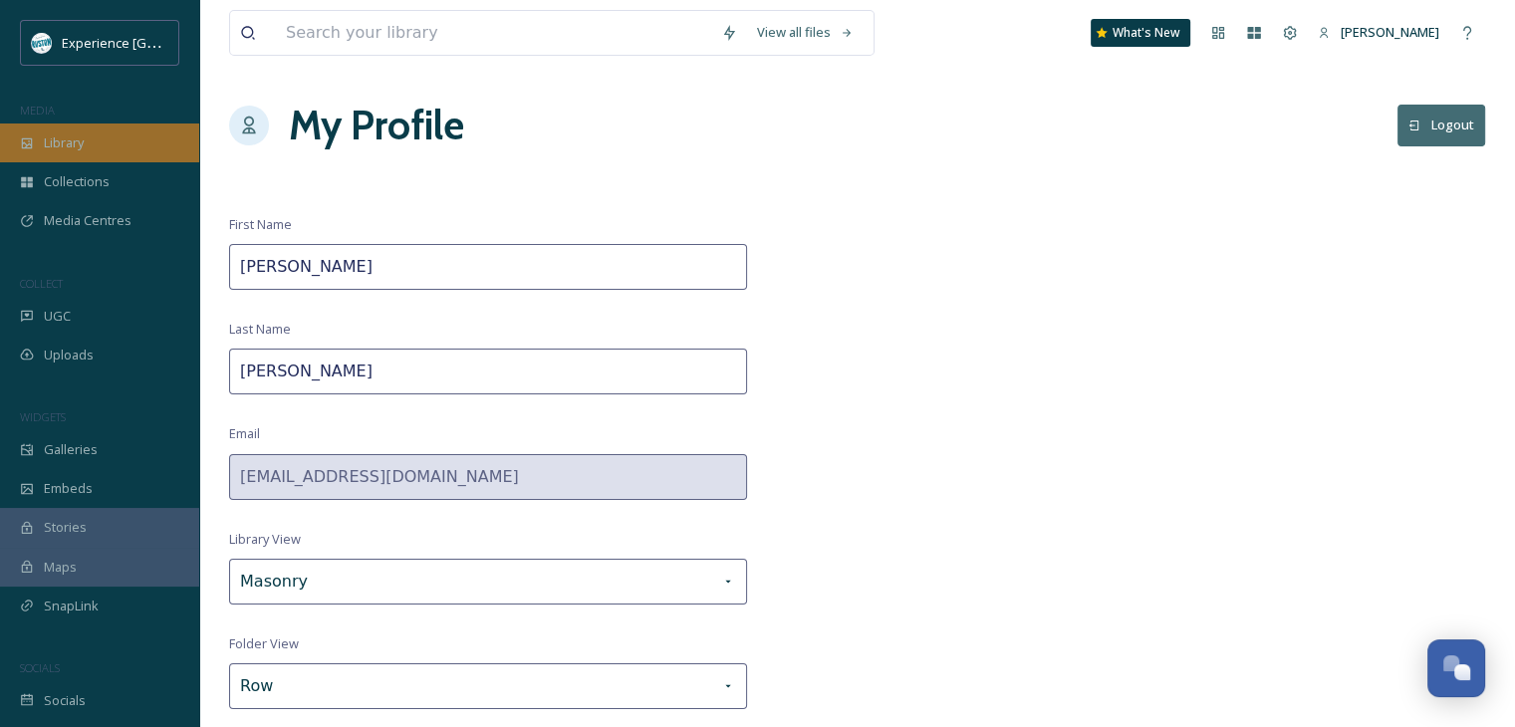
click at [114, 144] on div "Library" at bounding box center [99, 142] width 199 height 39
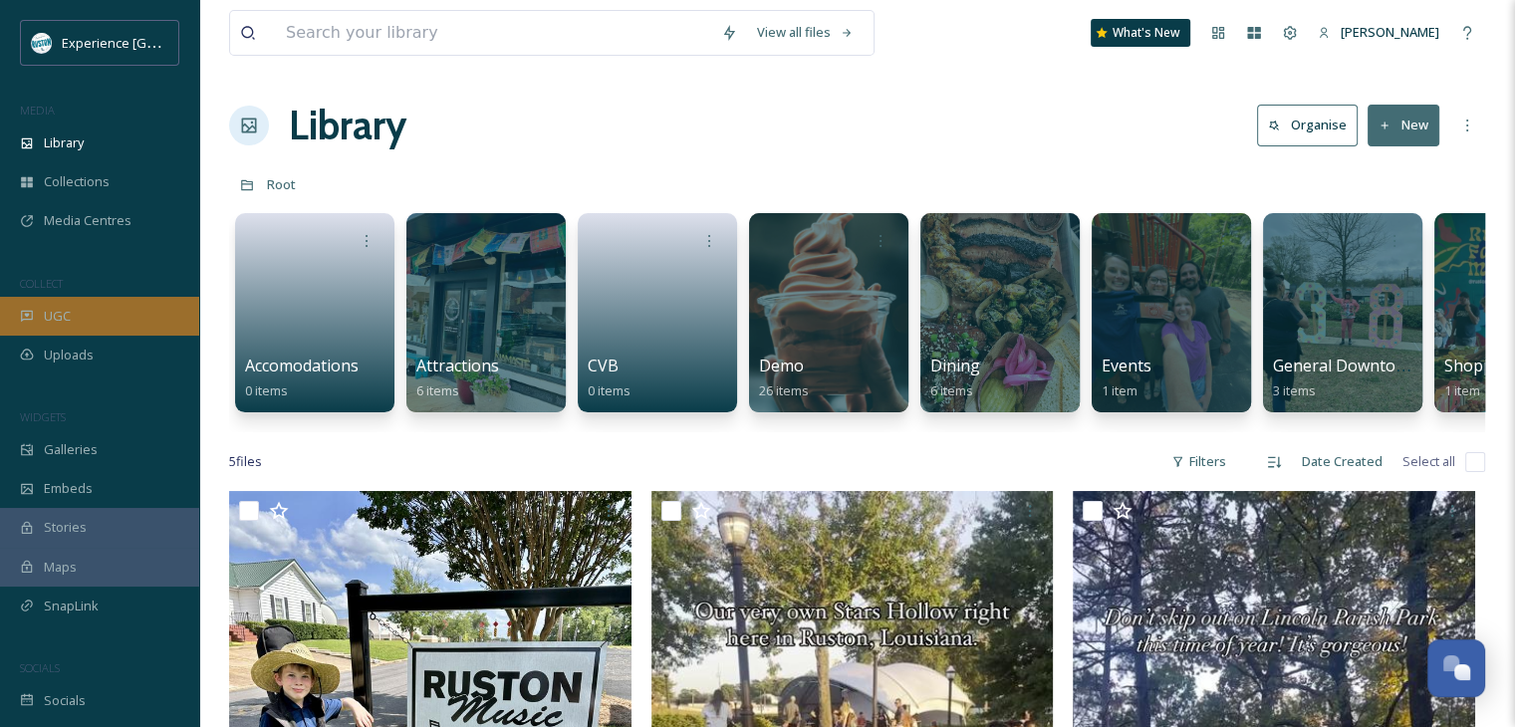
click at [110, 301] on div "UGC" at bounding box center [99, 316] width 199 height 39
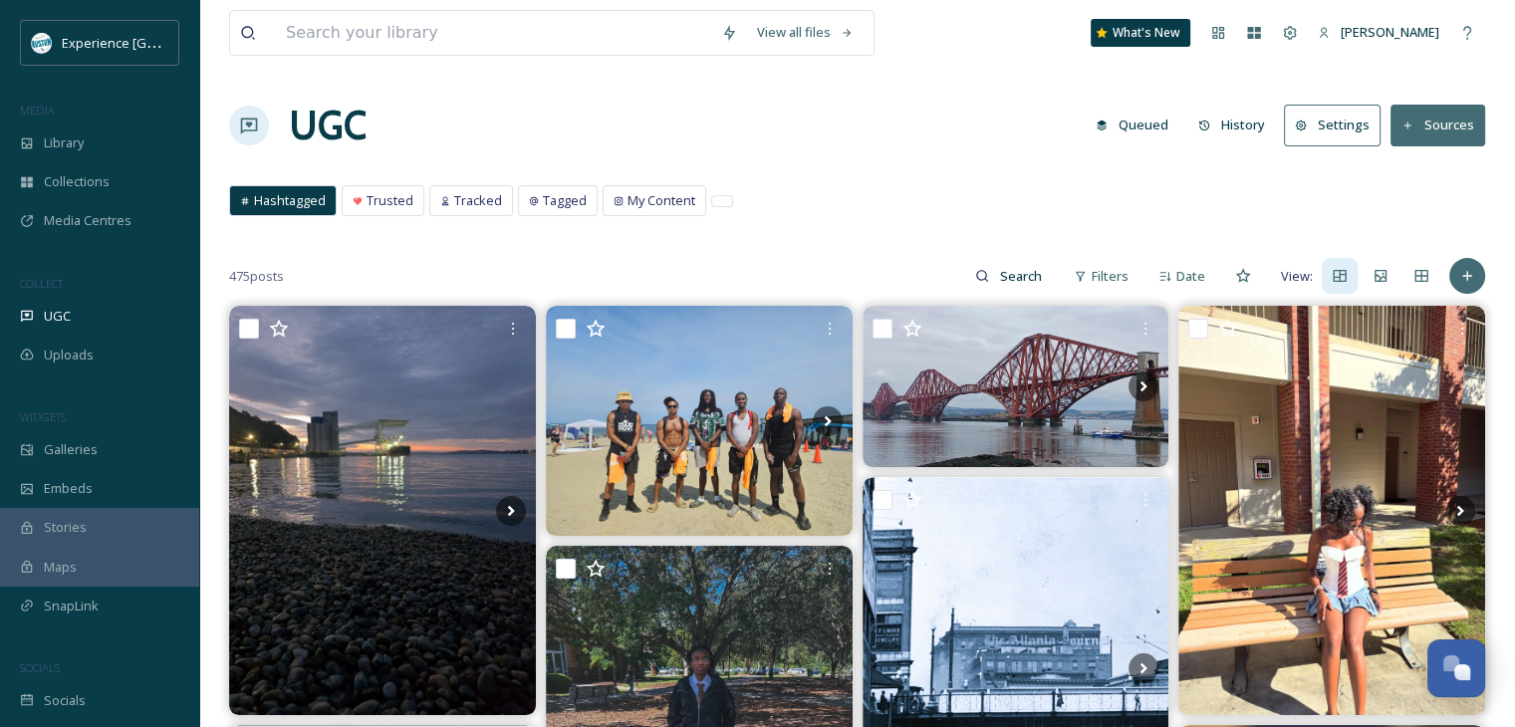
click at [1315, 119] on button "Settings" at bounding box center [1332, 125] width 97 height 41
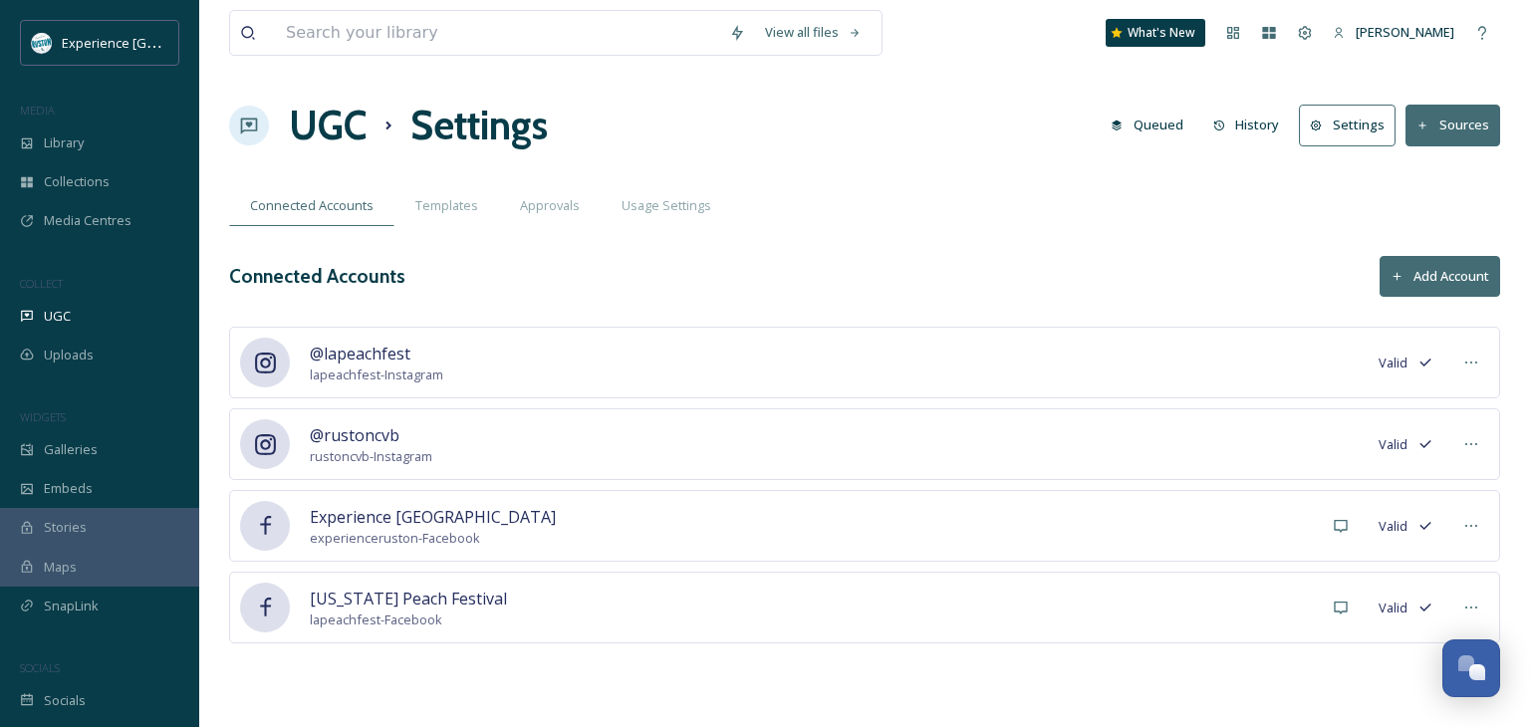
click at [1418, 268] on button "Add Account" at bounding box center [1439, 276] width 121 height 41
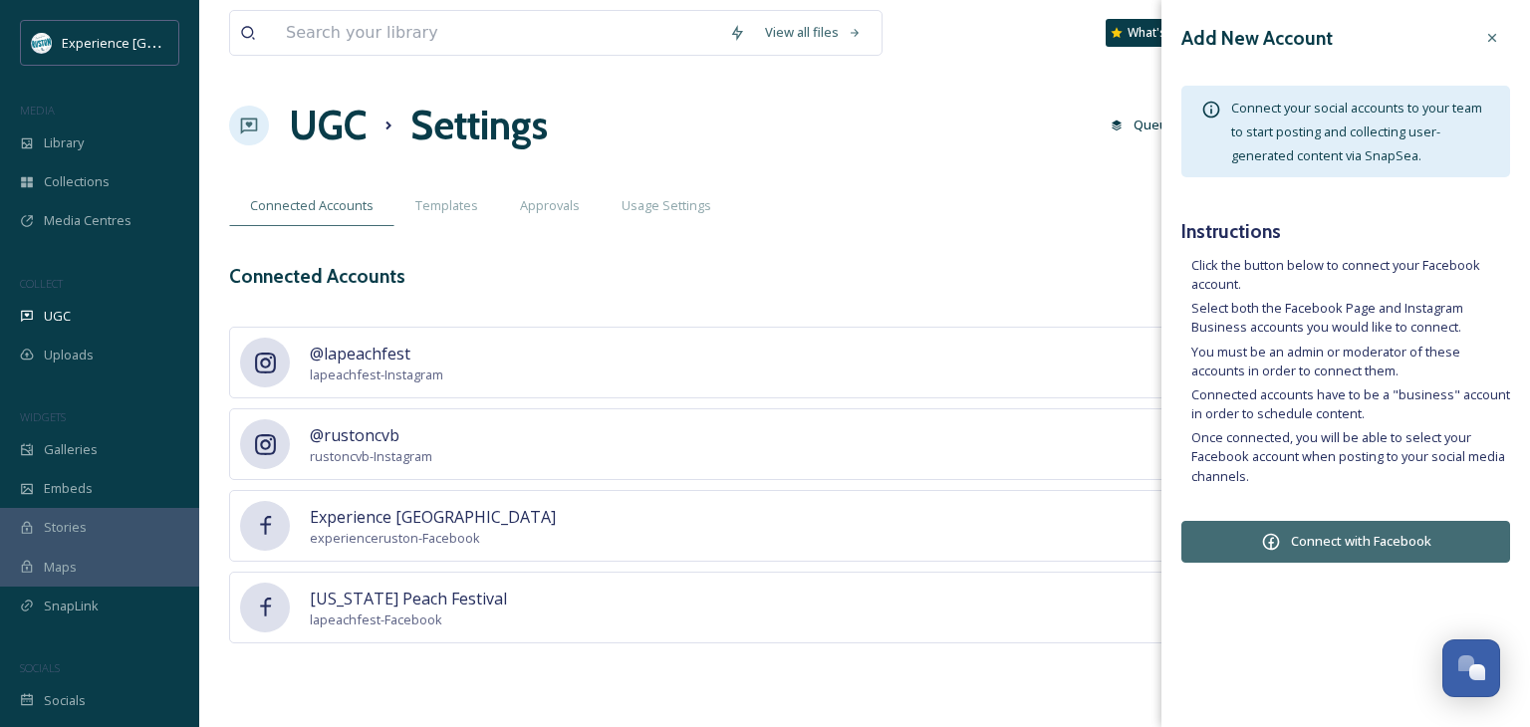
click at [1484, 33] on icon at bounding box center [1492, 38] width 16 height 16
